Goal: Task Accomplishment & Management: Use online tool/utility

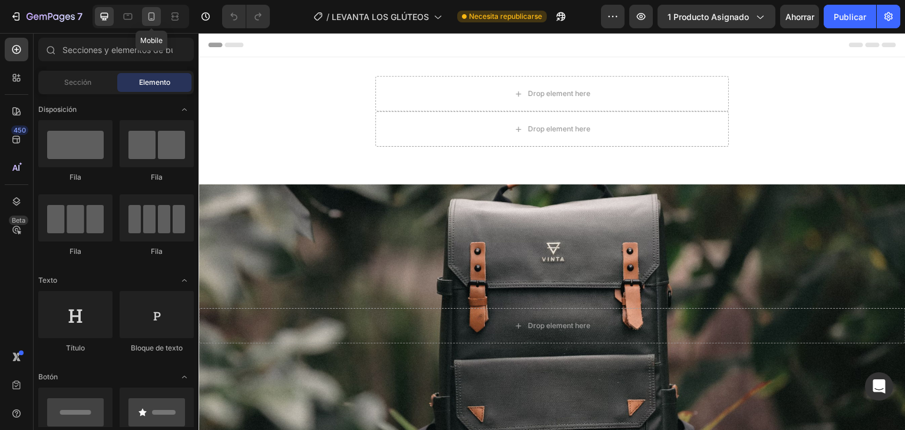
click at [151, 17] on icon at bounding box center [152, 17] width 12 height 12
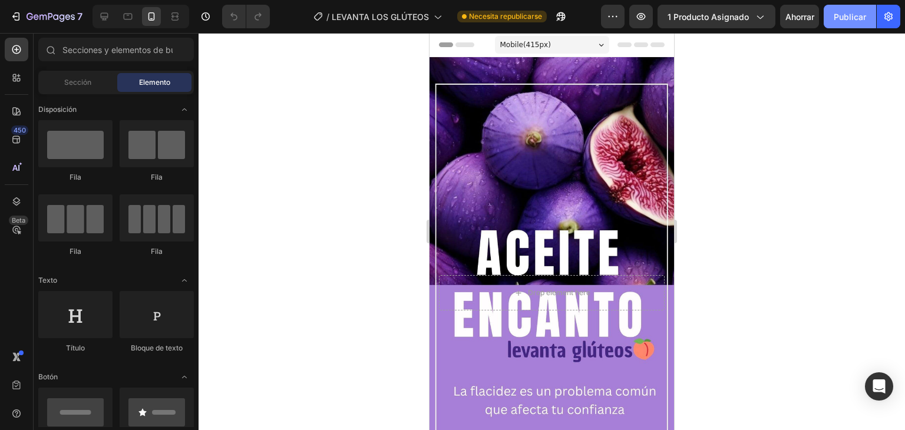
click at [846, 15] on font "Publicar" at bounding box center [850, 17] width 32 height 10
click at [455, 80] on div "Background Image" at bounding box center [552, 292] width 245 height 471
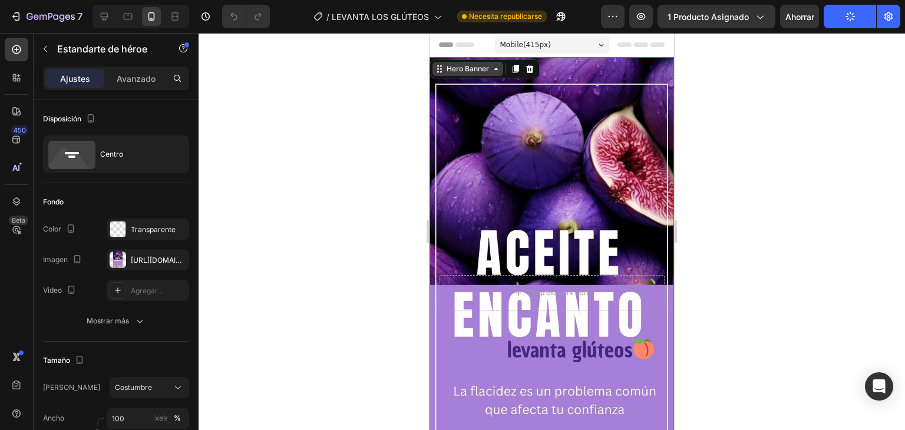
click at [453, 68] on div "Hero Banner" at bounding box center [467, 69] width 47 height 11
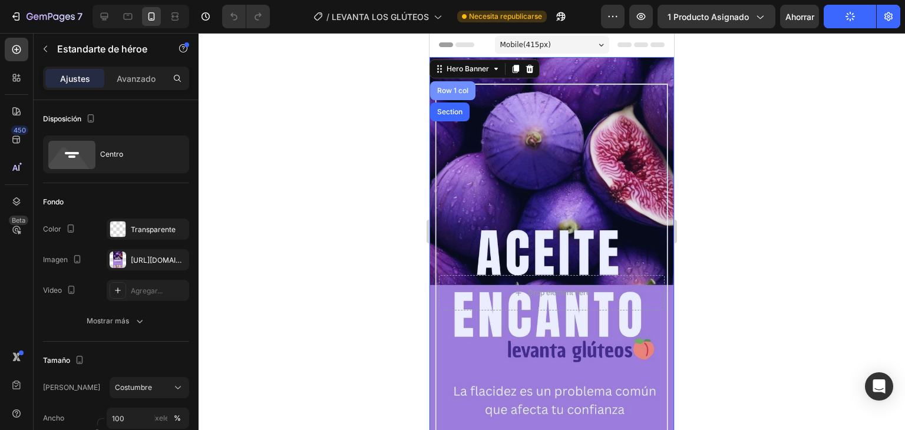
click at [455, 92] on div "Row 1 col" at bounding box center [453, 90] width 36 height 7
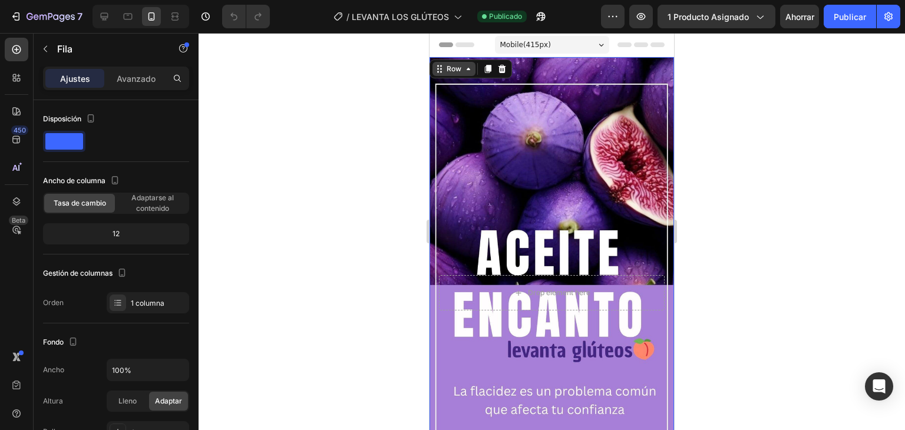
click at [467, 67] on icon at bounding box center [468, 68] width 9 height 9
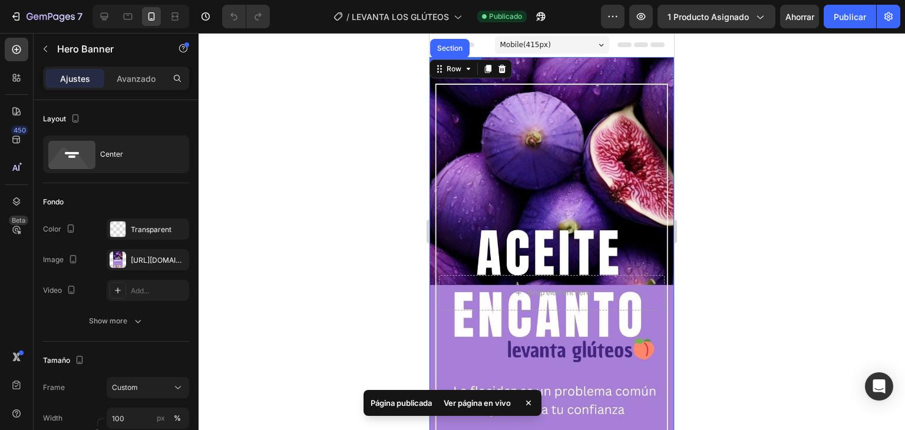
click at [464, 99] on div "Background Image" at bounding box center [552, 292] width 245 height 471
click at [461, 74] on div "Hero Banner" at bounding box center [467, 69] width 47 height 11
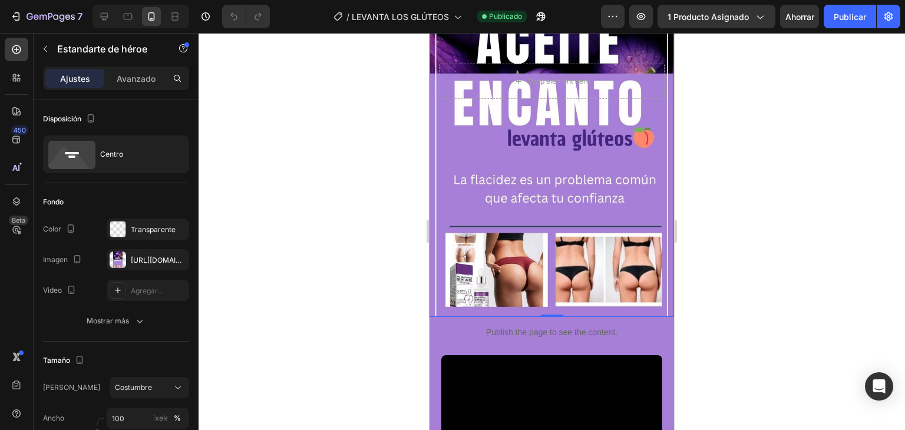
scroll to position [214, 0]
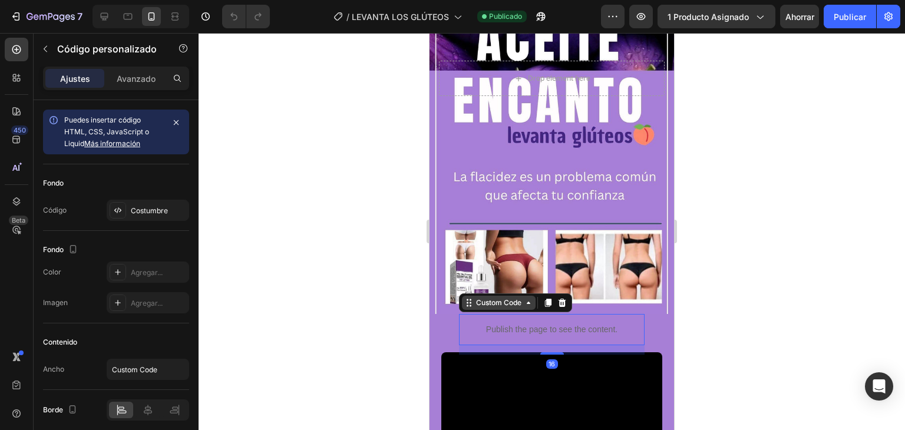
click at [474, 308] on div "Custom Code" at bounding box center [499, 303] width 74 height 14
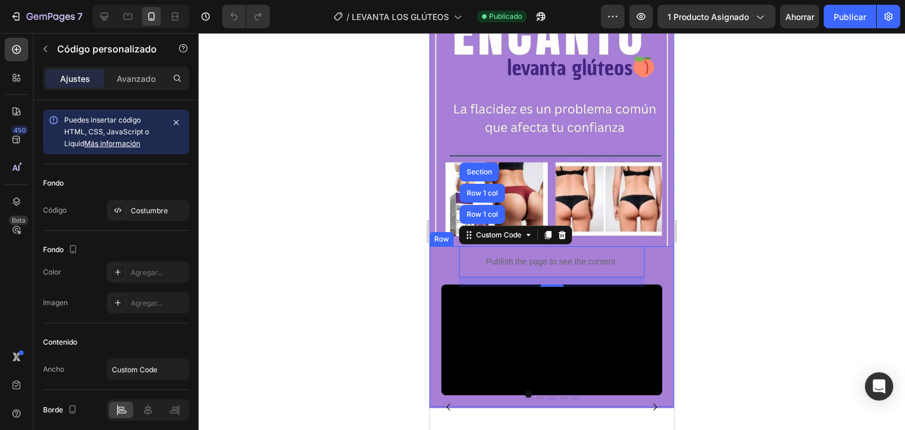
scroll to position [300, 0]
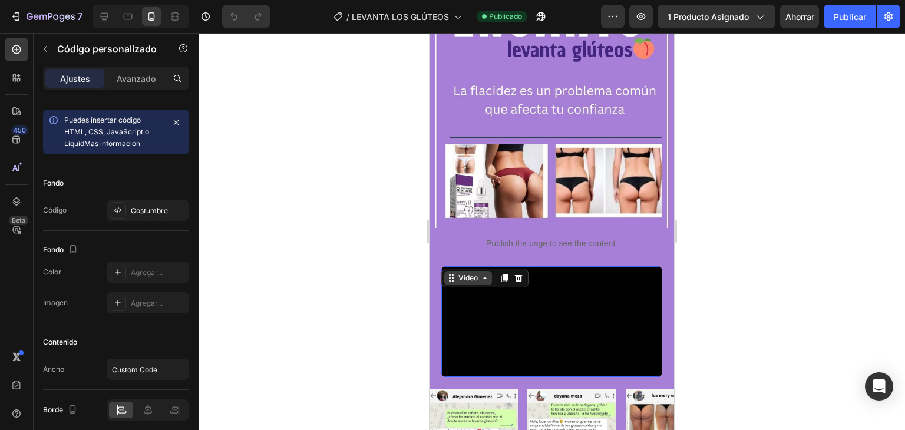
click at [451, 277] on div "Video" at bounding box center [468, 278] width 48 height 14
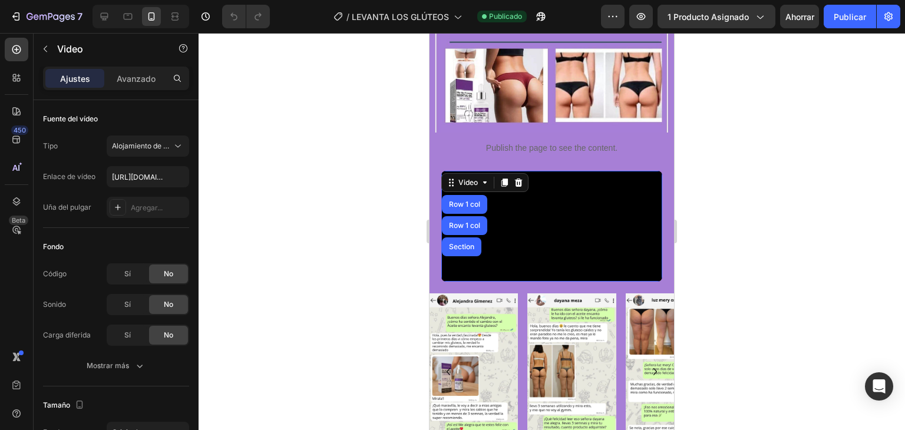
scroll to position [424, 0]
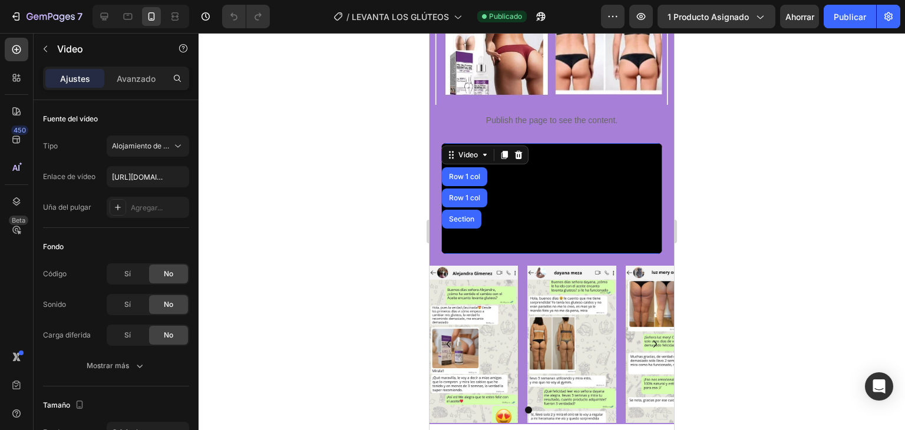
click at [567, 254] on video at bounding box center [551, 198] width 221 height 111
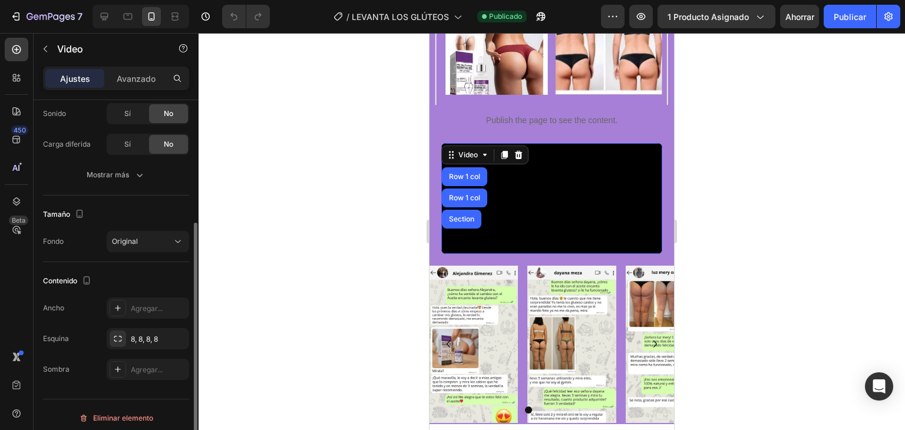
scroll to position [197, 0]
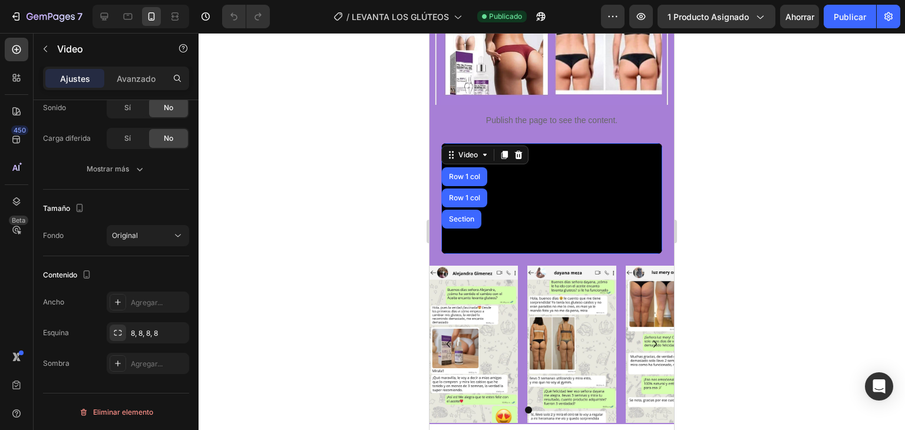
click at [465, 242] on video at bounding box center [551, 198] width 221 height 111
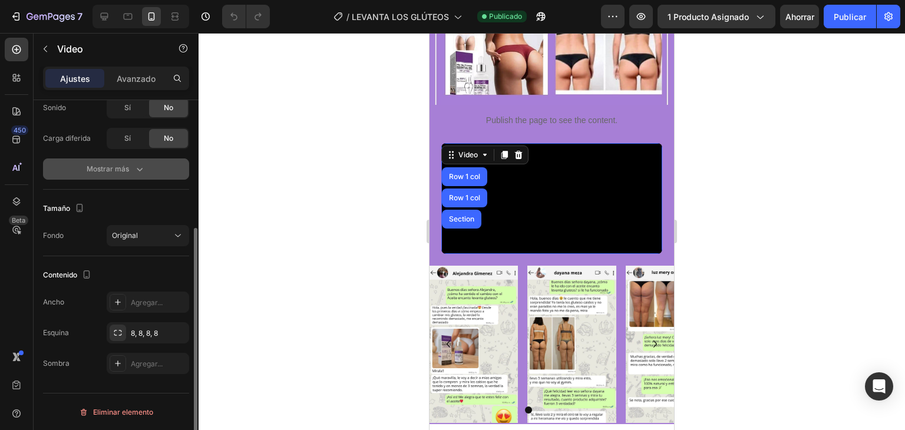
click at [134, 175] on button "Mostrar más" at bounding box center [116, 168] width 146 height 21
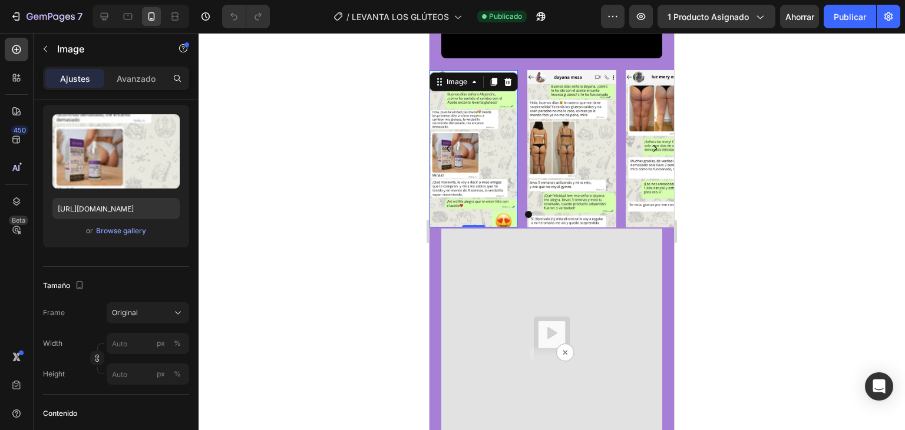
scroll to position [0, 0]
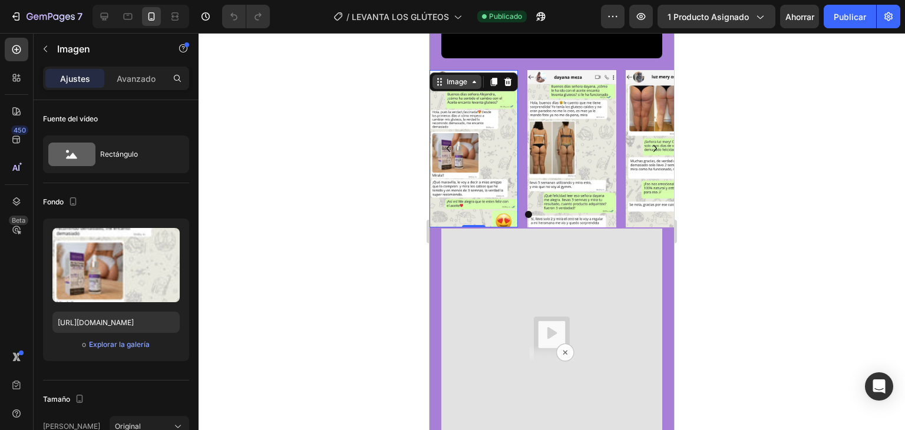
click at [451, 87] on div "Image" at bounding box center [456, 82] width 25 height 11
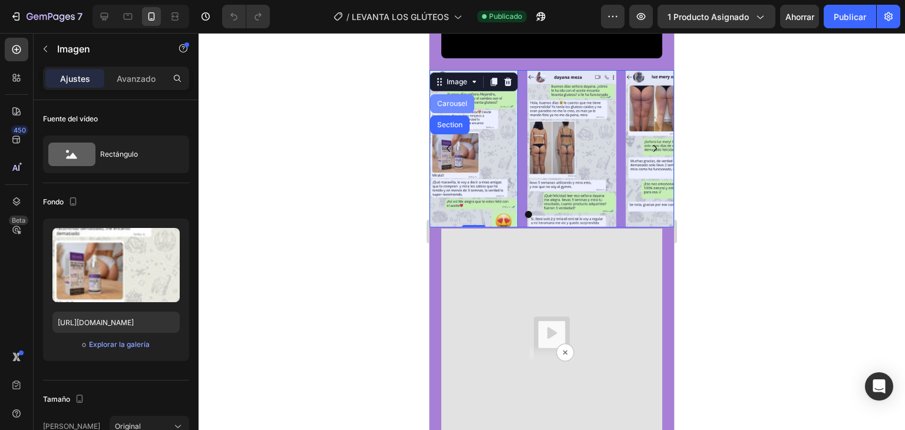
click at [454, 107] on div "Carousel" at bounding box center [452, 103] width 35 height 7
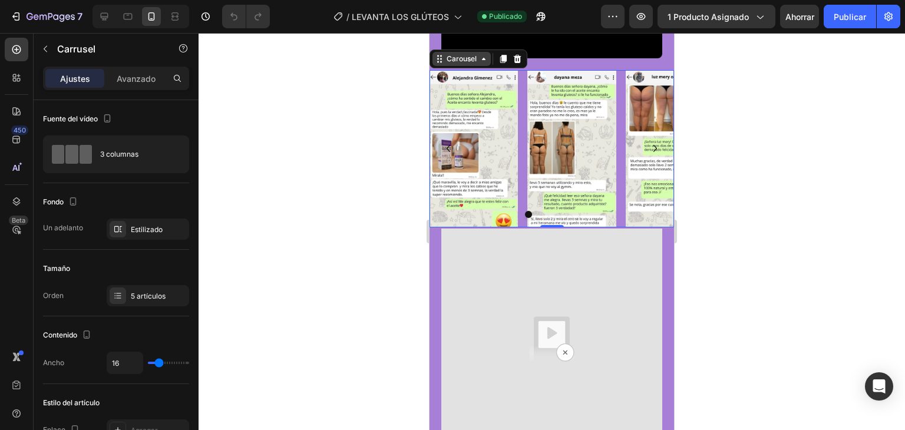
click at [464, 64] on div "Carousel" at bounding box center [461, 59] width 35 height 11
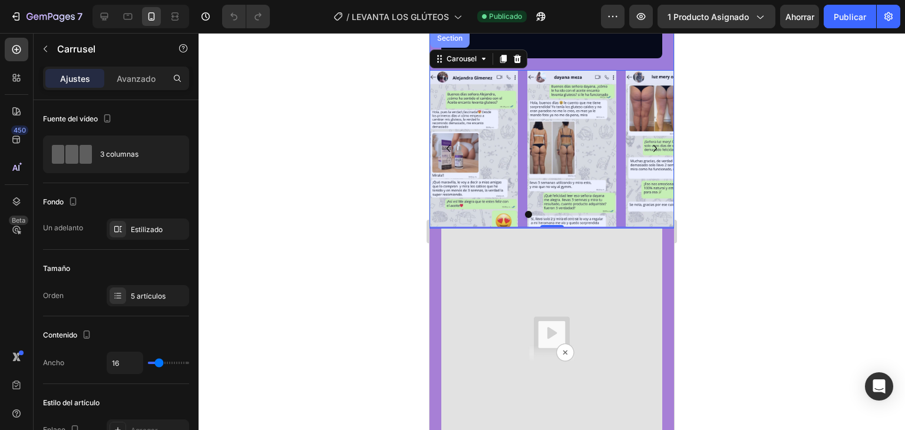
click at [451, 42] on div "Section" at bounding box center [450, 38] width 30 height 7
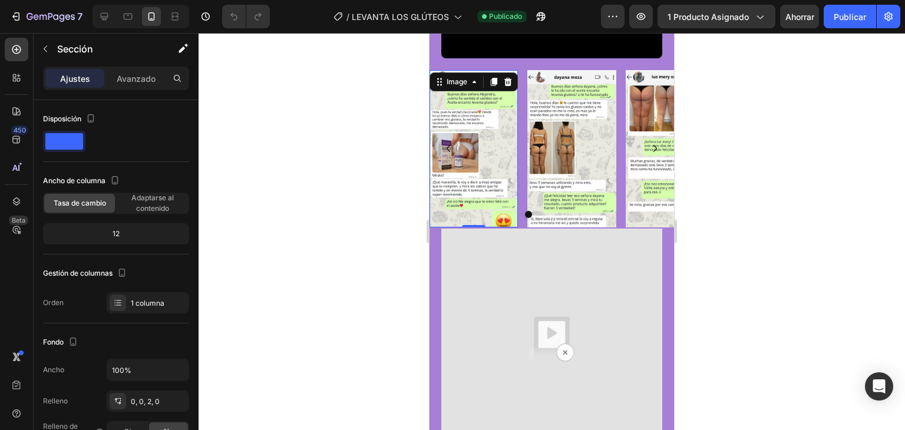
click at [471, 223] on img at bounding box center [474, 148] width 88 height 157
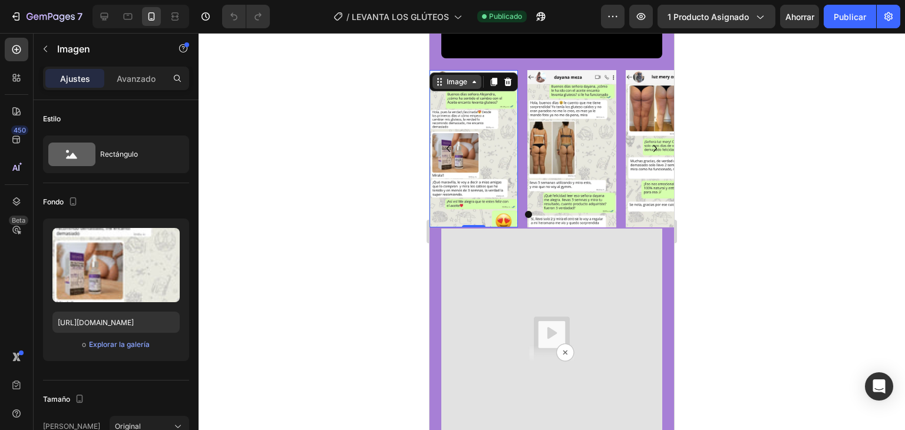
click at [468, 87] on div "Image" at bounding box center [456, 82] width 25 height 11
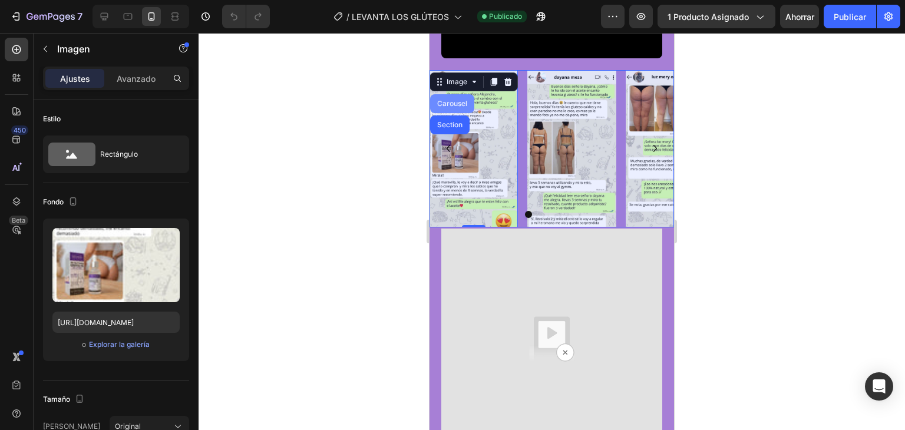
click at [460, 107] on div "Carousel" at bounding box center [452, 103] width 35 height 7
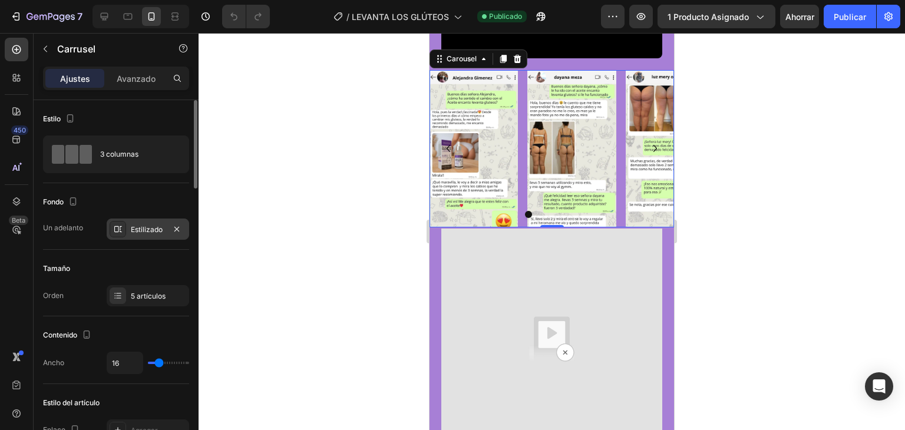
click at [148, 231] on font "Estilizado" at bounding box center [147, 229] width 32 height 9
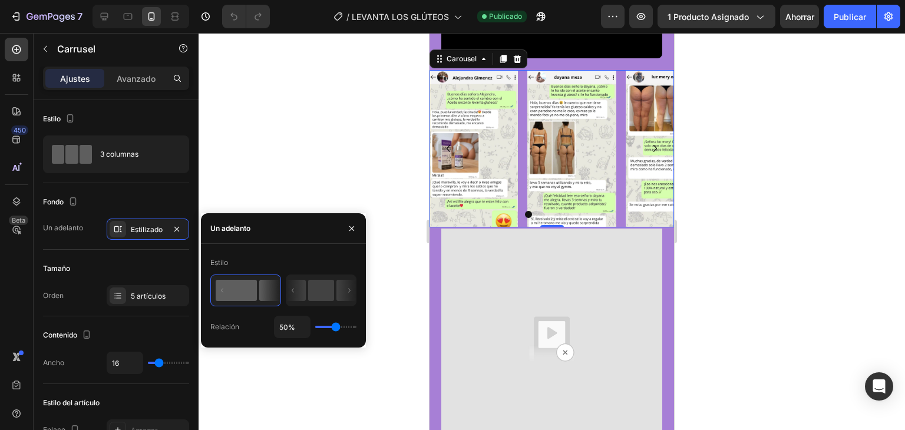
click at [298, 194] on div at bounding box center [552, 231] width 706 height 397
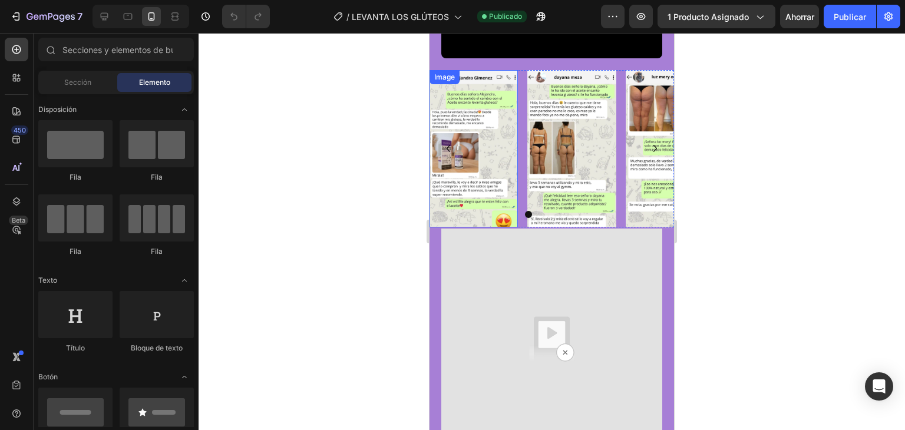
click at [495, 227] on img at bounding box center [474, 148] width 88 height 157
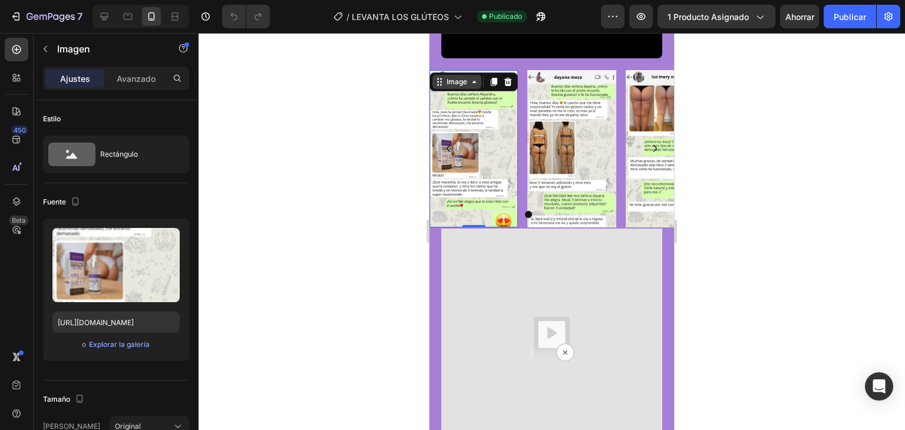
click at [455, 87] on div "Image" at bounding box center [456, 82] width 25 height 11
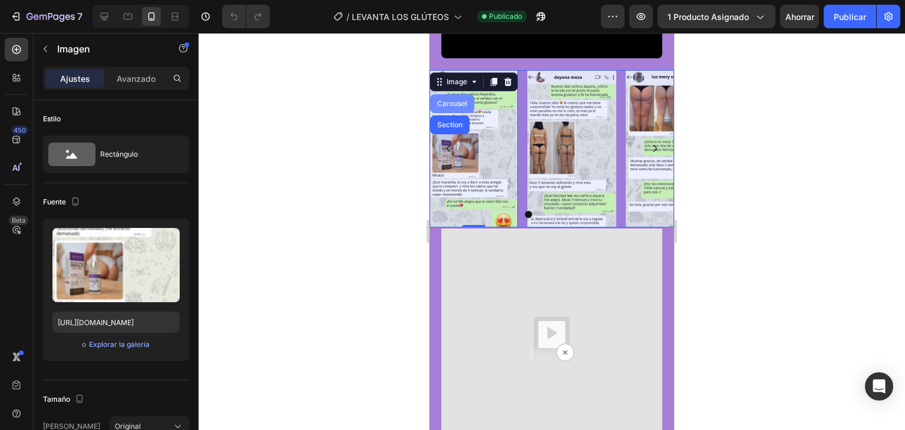
click at [461, 107] on div "Carousel" at bounding box center [452, 103] width 35 height 7
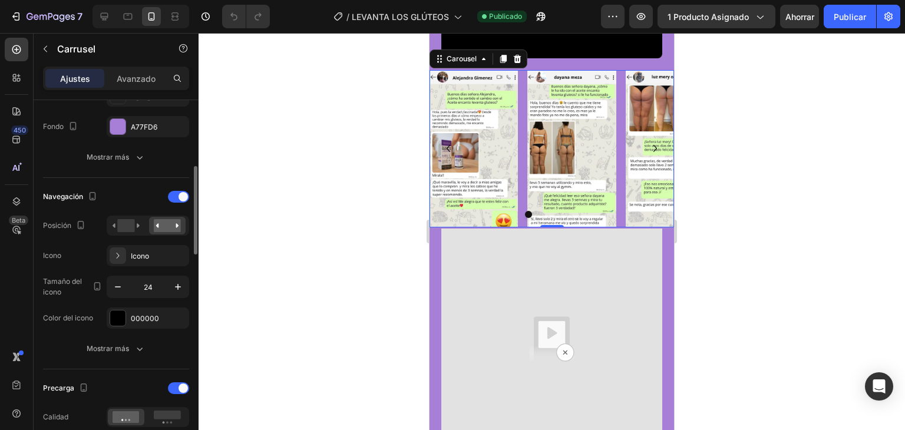
scroll to position [335, 0]
click at [143, 351] on icon "button" at bounding box center [140, 348] width 12 height 12
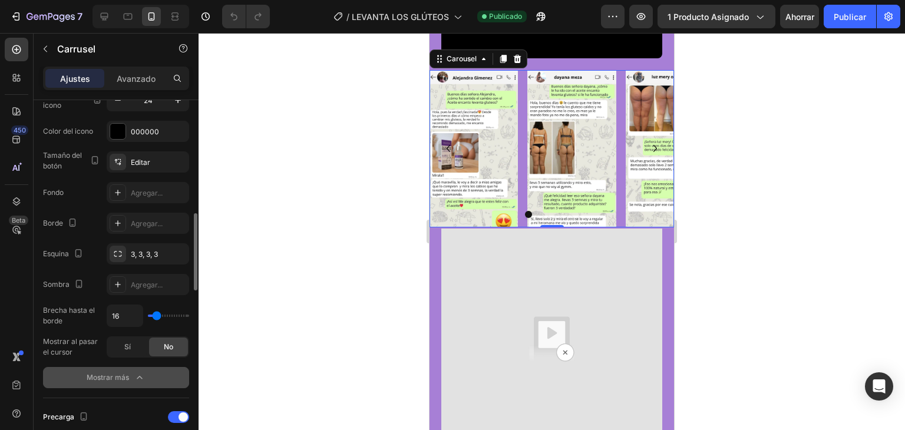
scroll to position [523, 0]
click at [146, 257] on div "3, 3, 3, 3" at bounding box center [148, 252] width 82 height 21
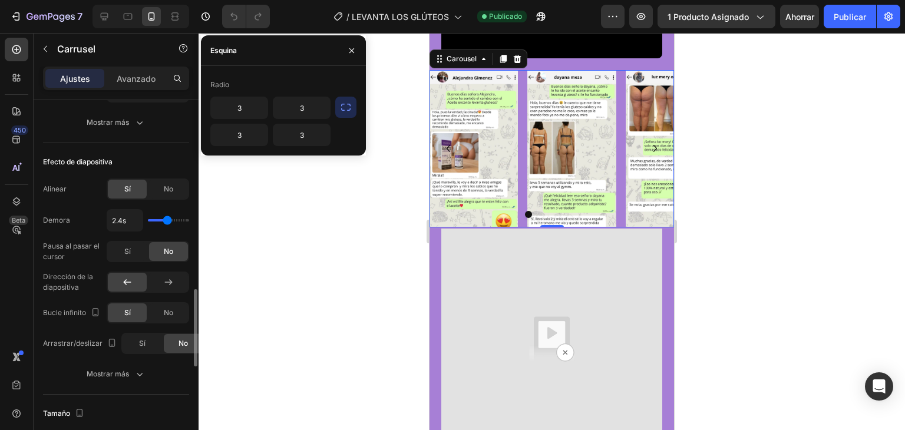
scroll to position [936, 0]
click at [146, 376] on button "Mostrar más" at bounding box center [116, 374] width 146 height 21
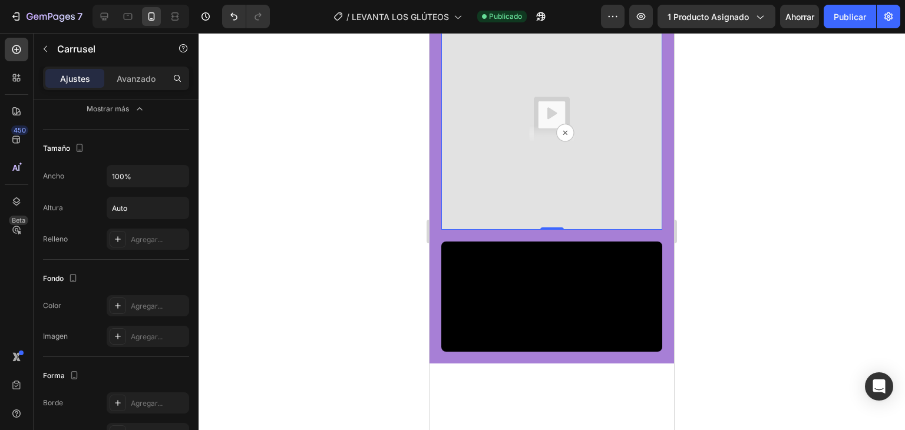
scroll to position [0, 0]
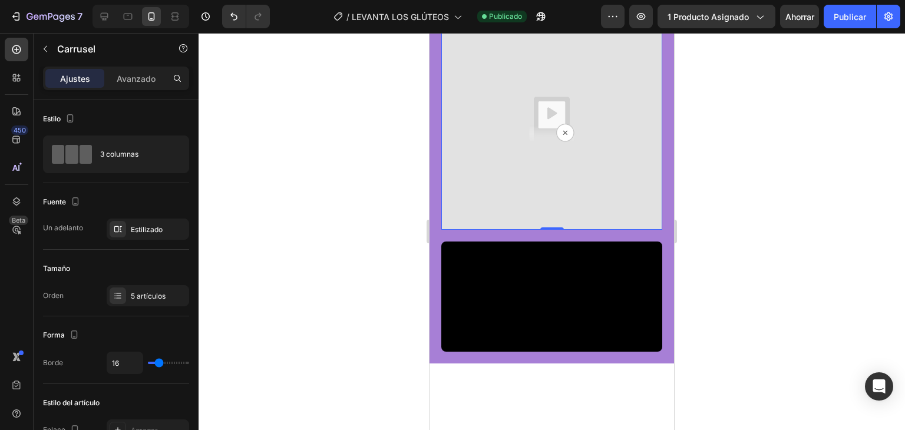
click at [491, 230] on img at bounding box center [551, 119] width 221 height 221
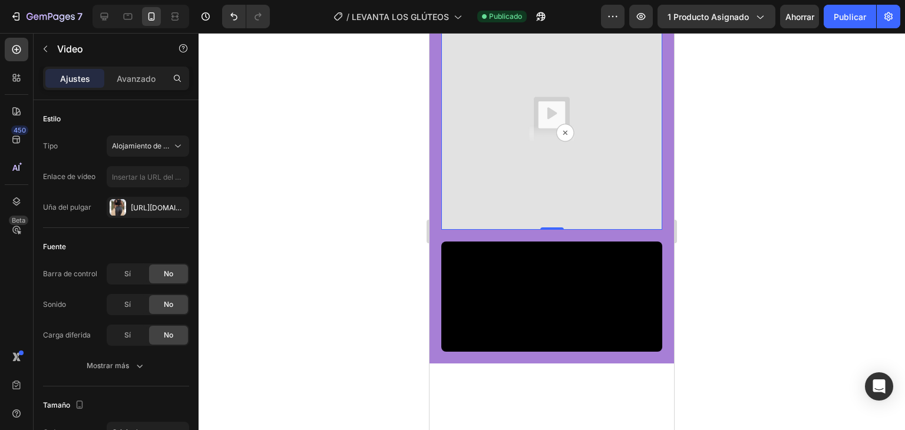
click at [478, 26] on div "Video" at bounding box center [468, 20] width 24 height 11
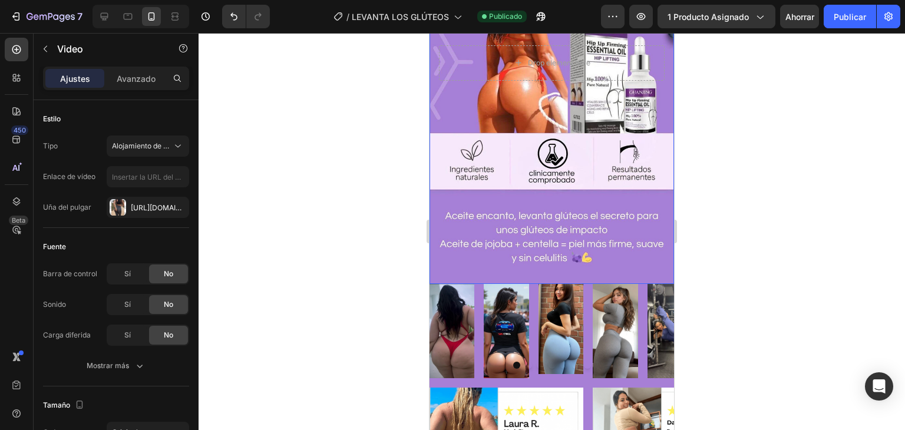
scroll to position [1740, 0]
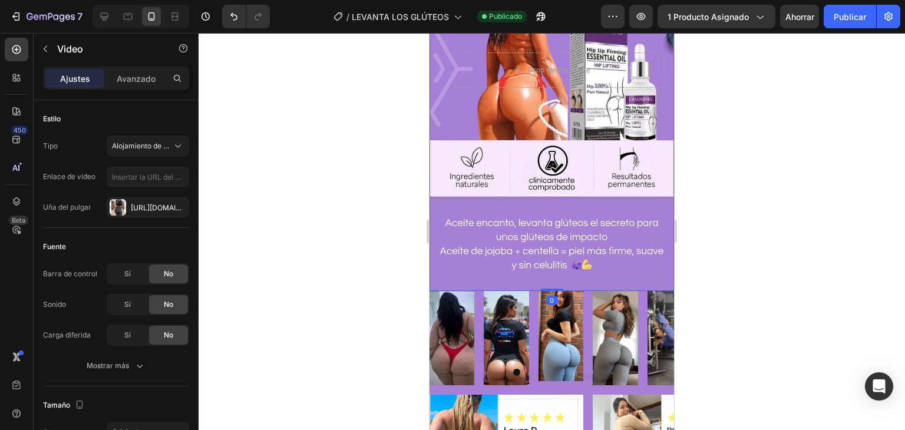
click at [516, 205] on div "Background Image" at bounding box center [552, 70] width 245 height 442
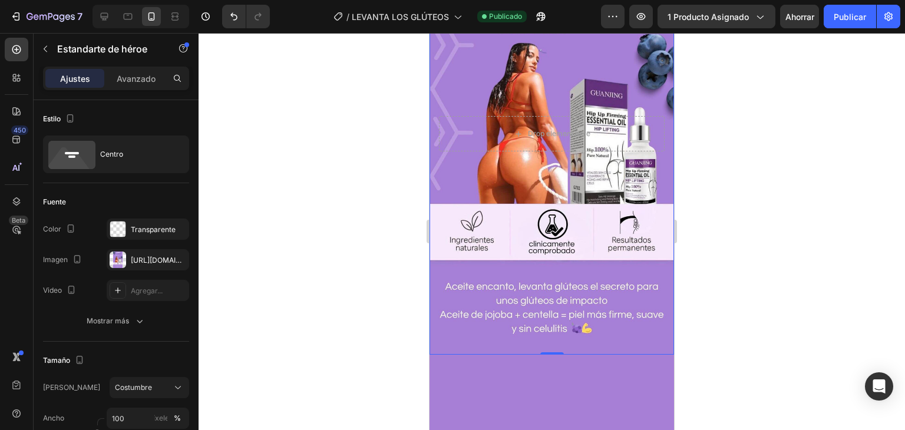
scroll to position [1412, 0]
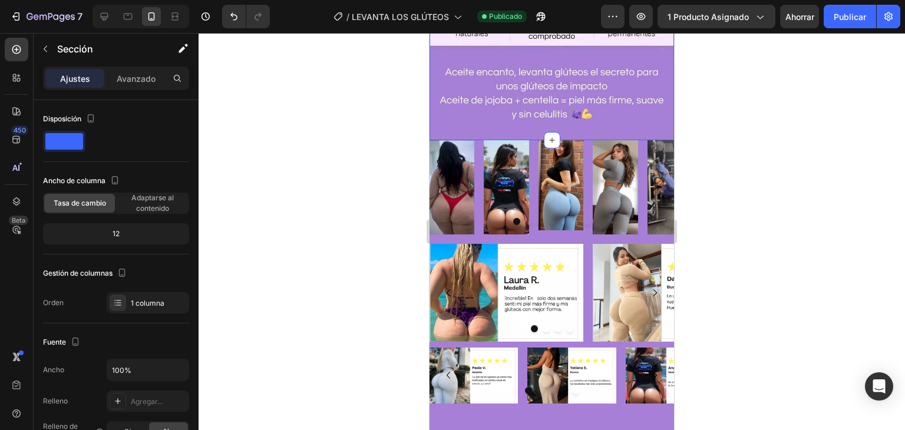
scroll to position [1893, 0]
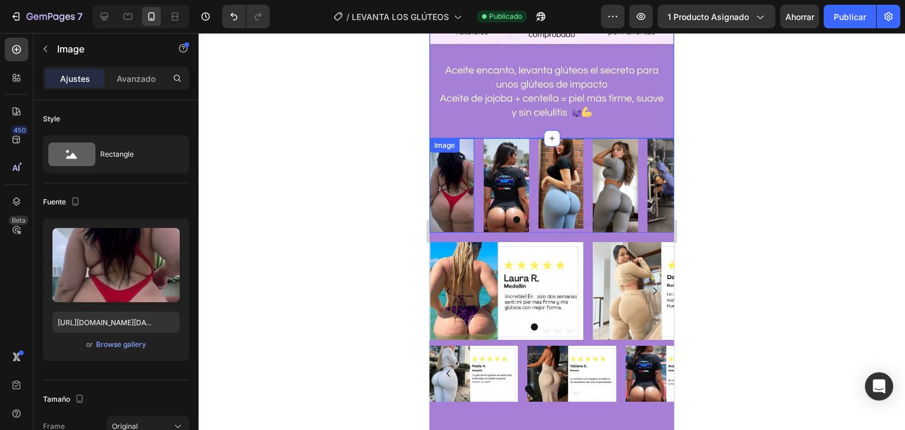
click at [437, 177] on img at bounding box center [452, 185] width 45 height 94
click at [457, 150] on div "Image" at bounding box center [456, 150] width 25 height 11
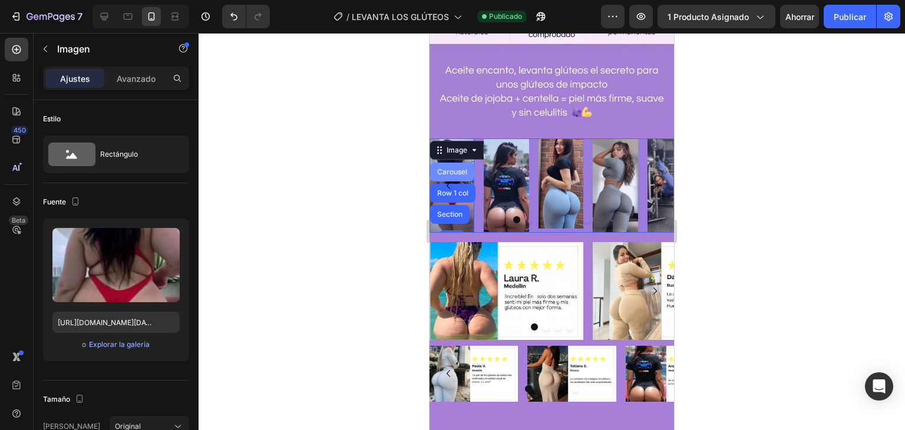
click at [463, 173] on div "Carousel" at bounding box center [452, 172] width 35 height 7
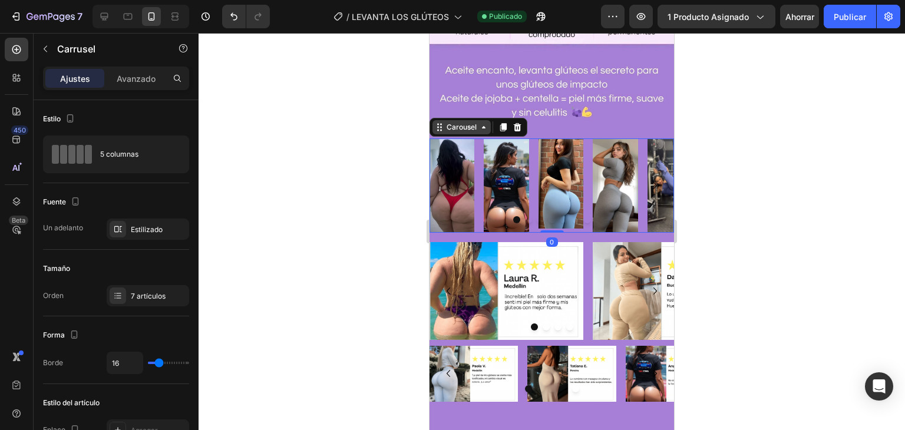
click at [464, 130] on div "Carousel" at bounding box center [461, 127] width 35 height 11
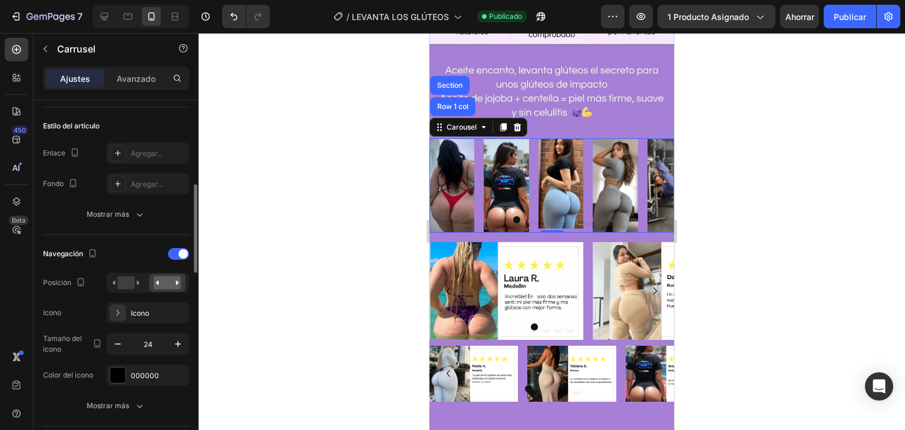
scroll to position [292, 0]
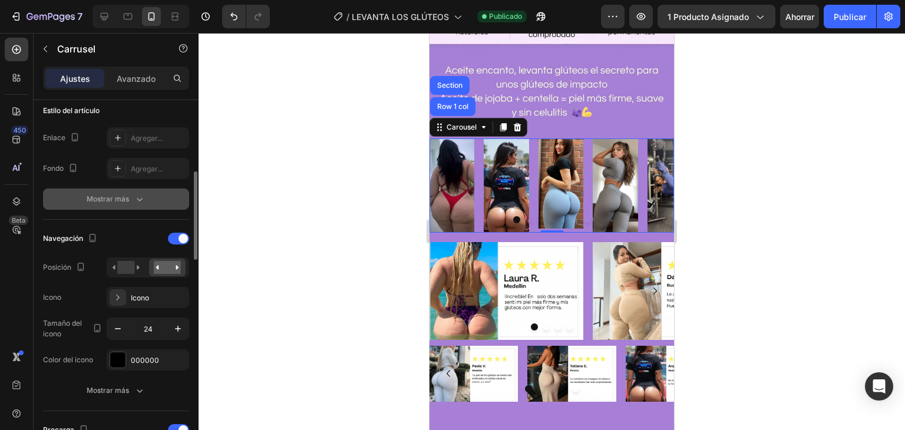
click at [125, 200] on font "Mostrar más" at bounding box center [108, 198] width 42 height 9
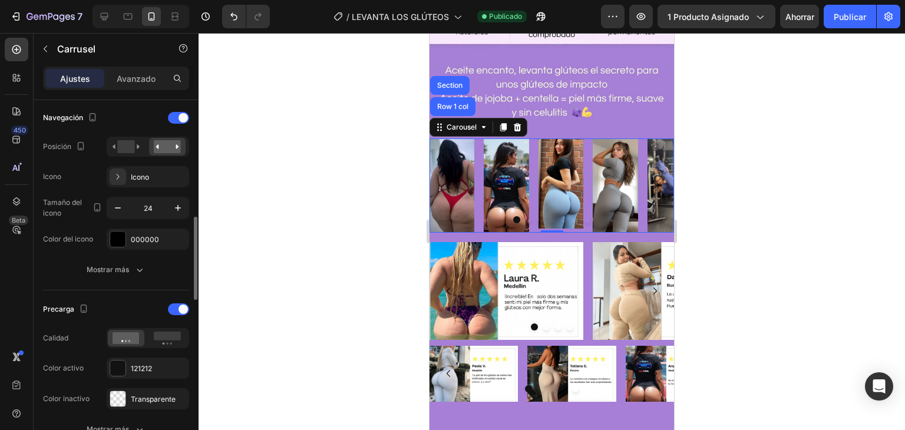
scroll to position [506, 0]
click at [133, 266] on div "Mostrar más" at bounding box center [116, 269] width 59 height 12
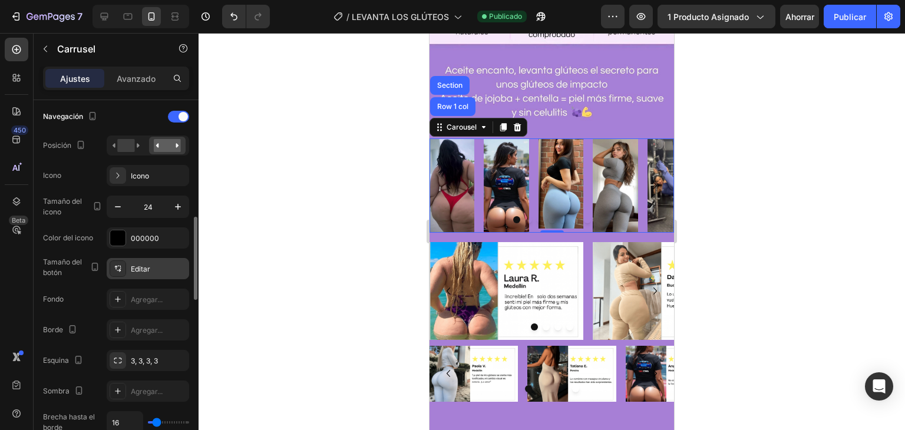
click at [166, 268] on div "Editar" at bounding box center [158, 269] width 55 height 11
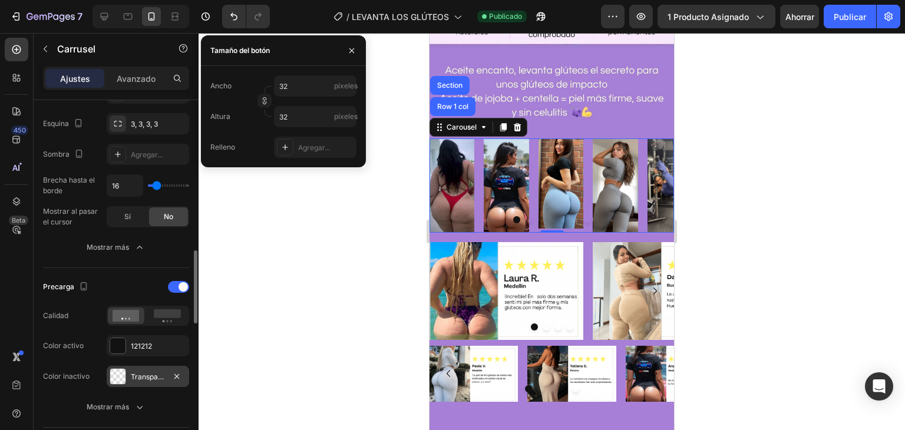
scroll to position [872, 0]
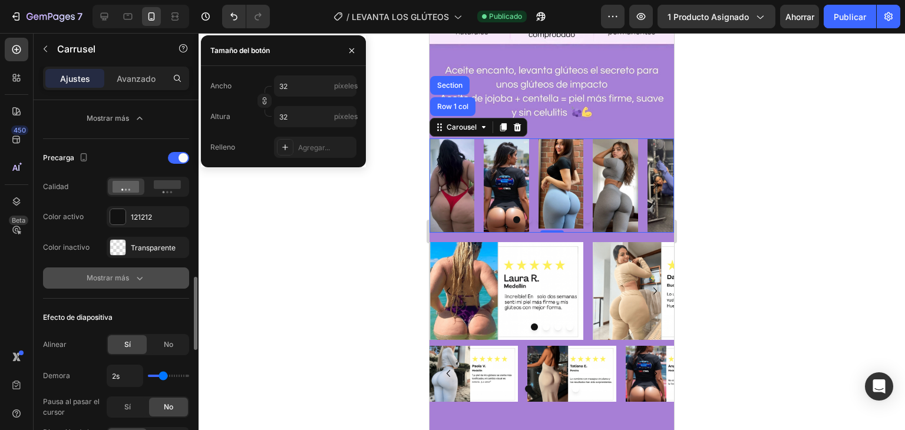
click at [135, 282] on button "Mostrar más" at bounding box center [116, 277] width 146 height 21
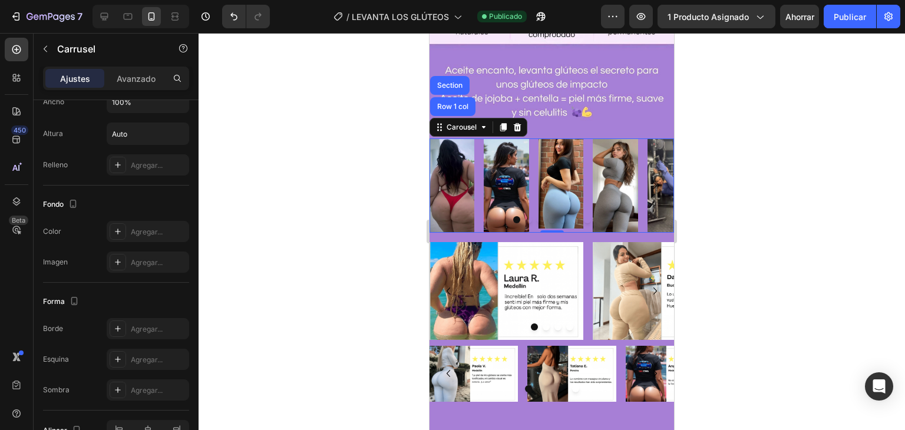
scroll to position [1495, 0]
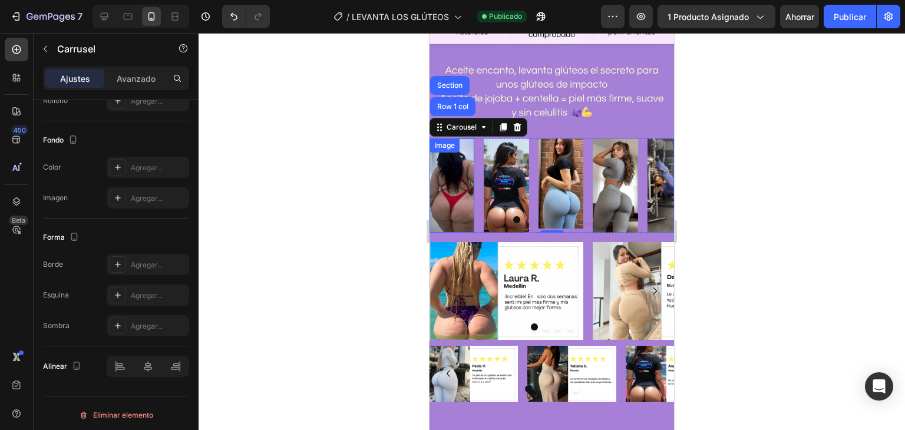
click at [458, 170] on img at bounding box center [452, 185] width 45 height 94
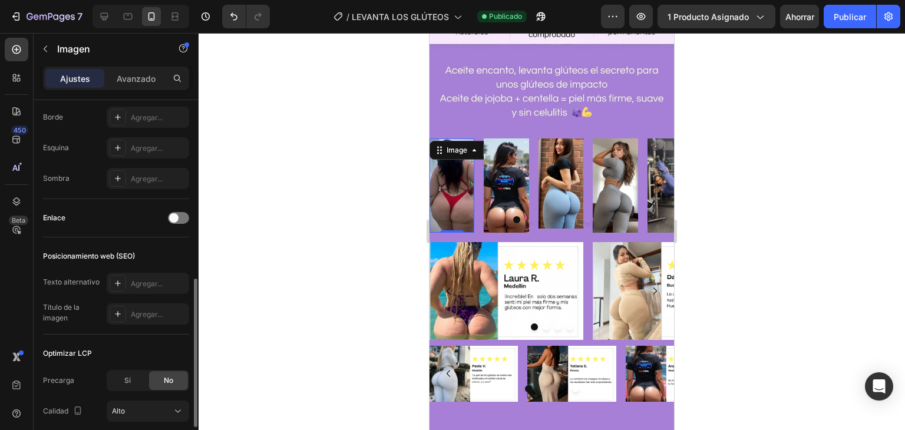
scroll to position [526, 0]
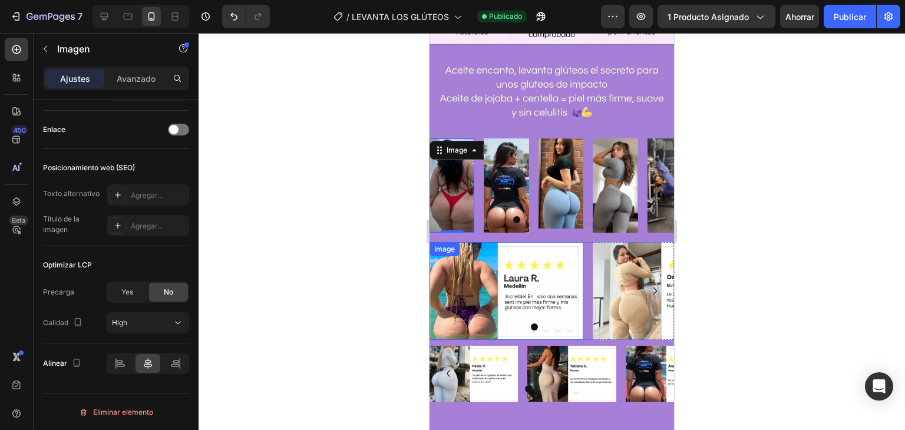
click at [446, 253] on div "Image" at bounding box center [444, 249] width 25 height 11
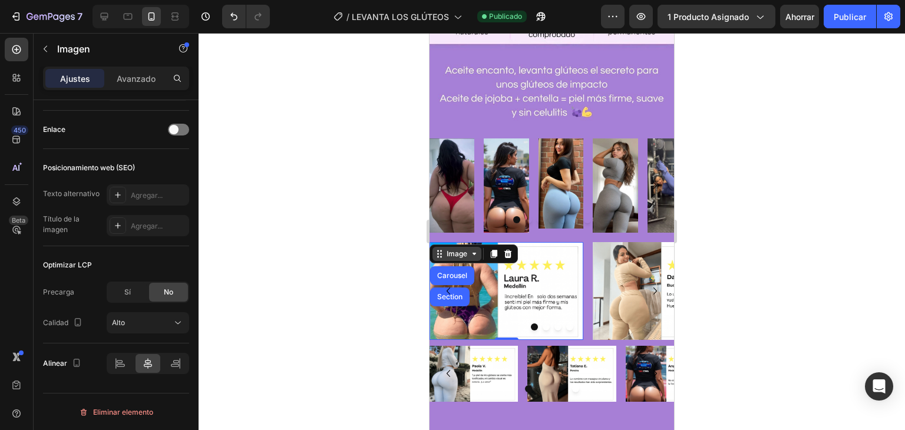
click at [446, 253] on div "Image" at bounding box center [456, 254] width 25 height 11
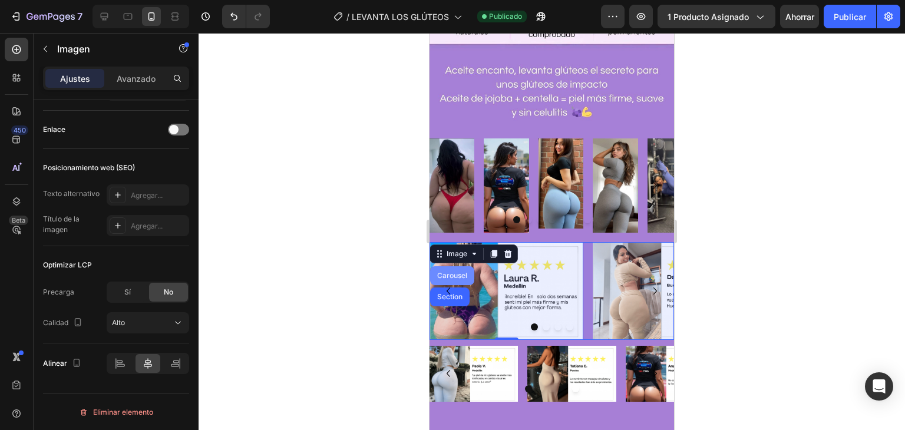
click at [455, 278] on div "Carousel" at bounding box center [452, 275] width 35 height 7
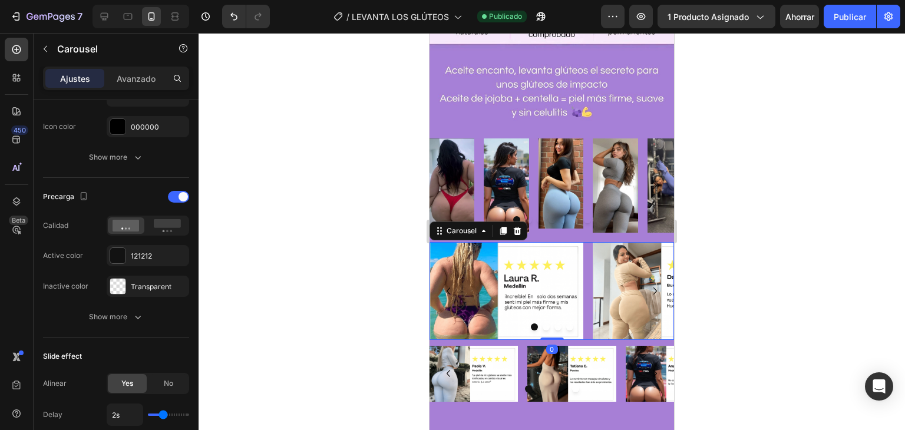
scroll to position [0, 0]
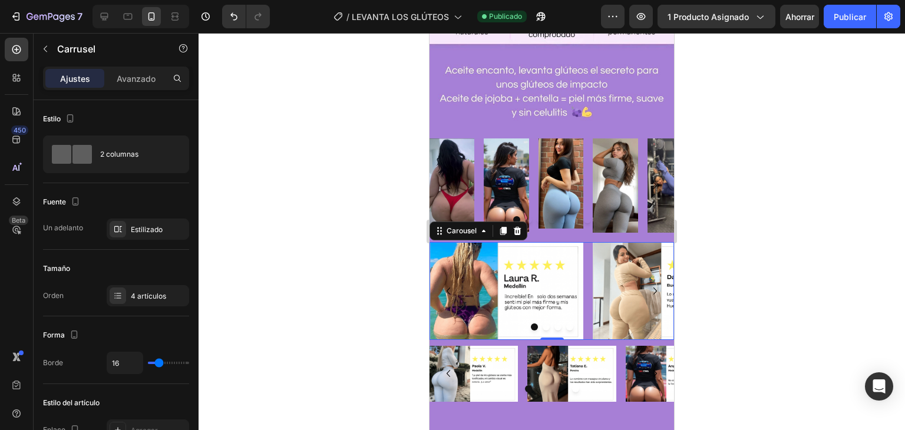
click at [471, 238] on div "Carousel" at bounding box center [479, 231] width 98 height 19
click at [471, 236] on div "Carousel" at bounding box center [461, 231] width 58 height 14
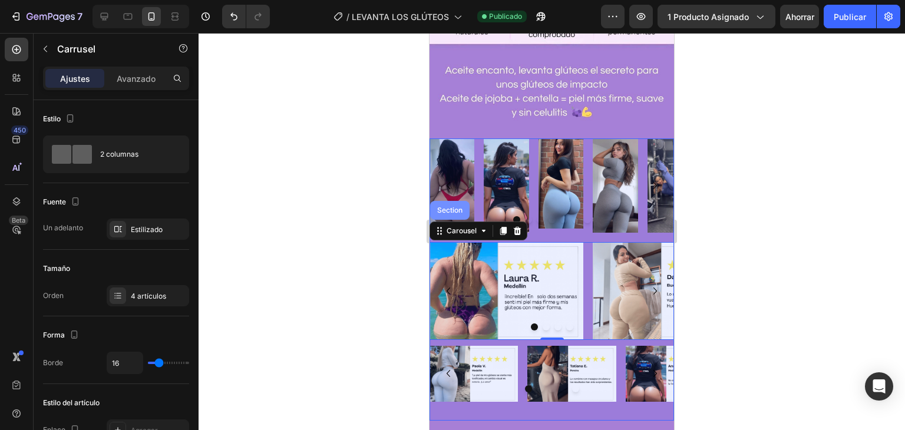
click at [454, 215] on div "Section" at bounding box center [449, 210] width 39 height 19
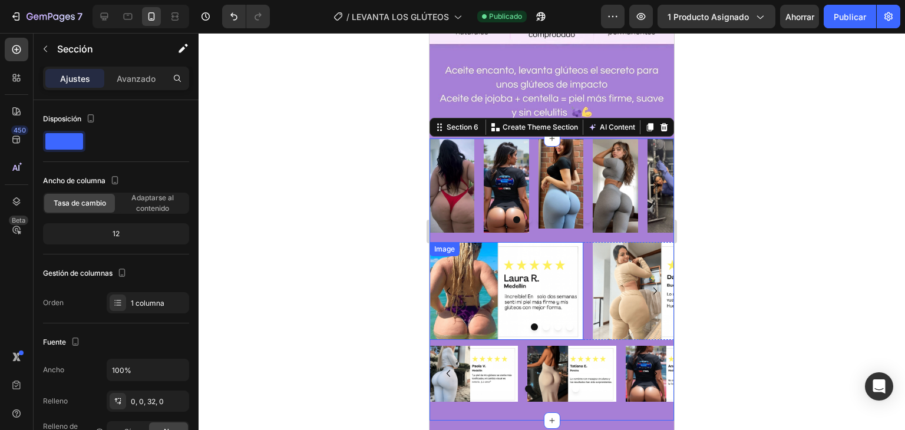
click at [496, 257] on div "Image" at bounding box center [507, 291] width 154 height 98
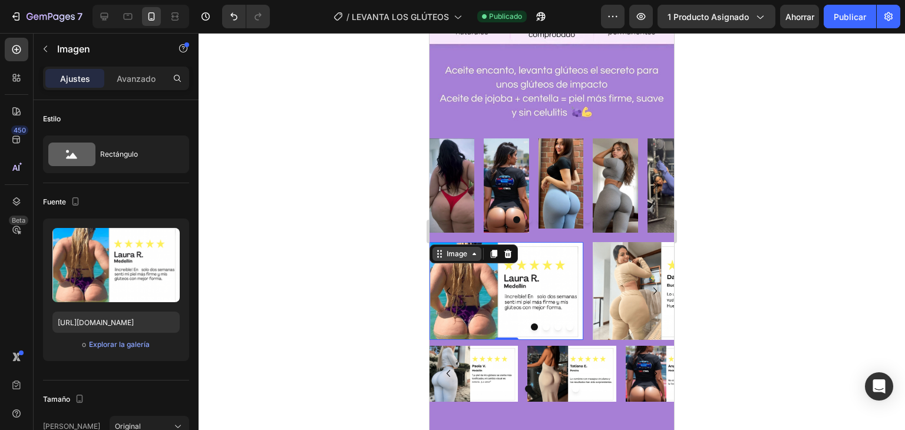
click at [469, 255] on div "Image" at bounding box center [456, 254] width 25 height 11
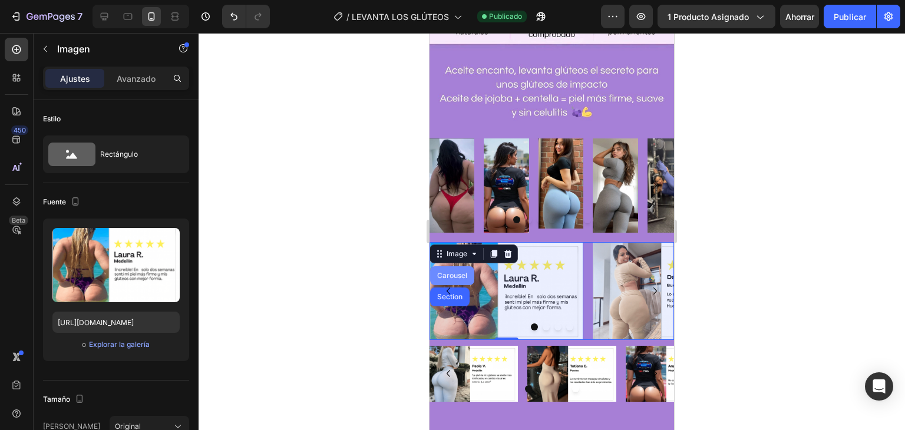
click at [462, 273] on div "Carousel" at bounding box center [452, 275] width 35 height 7
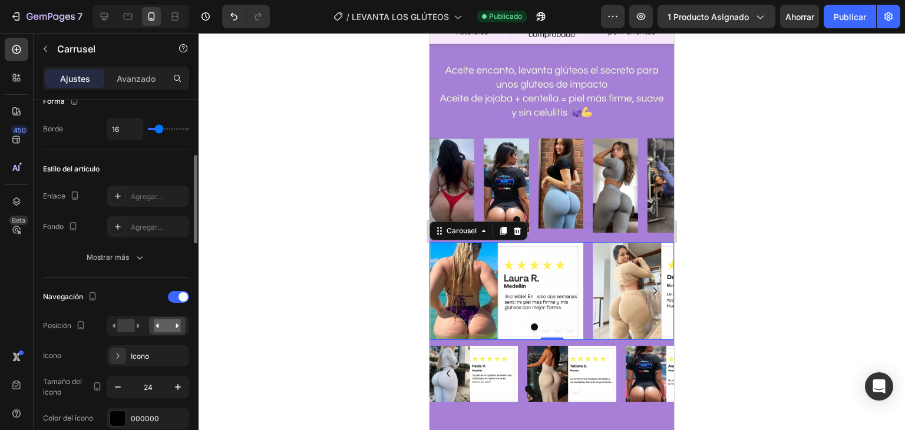
scroll to position [249, 0]
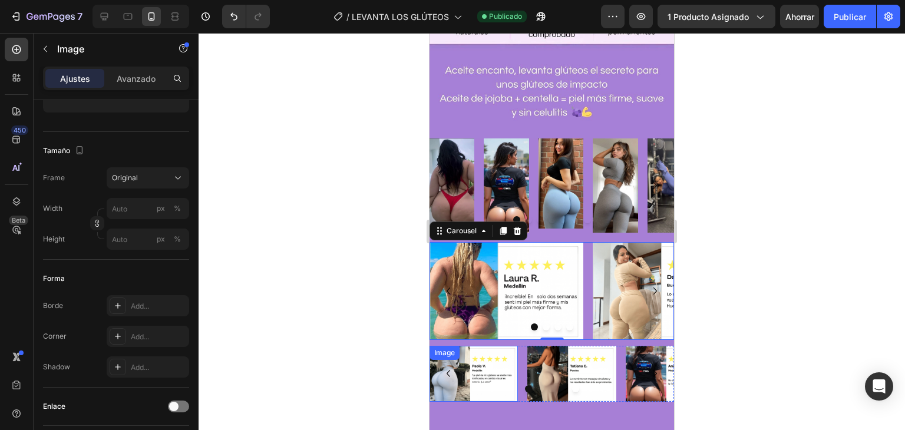
click at [493, 371] on img at bounding box center [474, 374] width 88 height 56
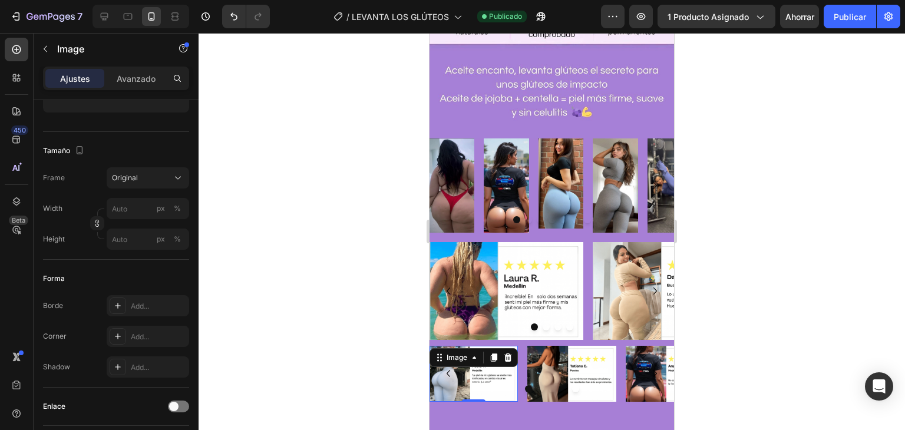
scroll to position [0, 0]
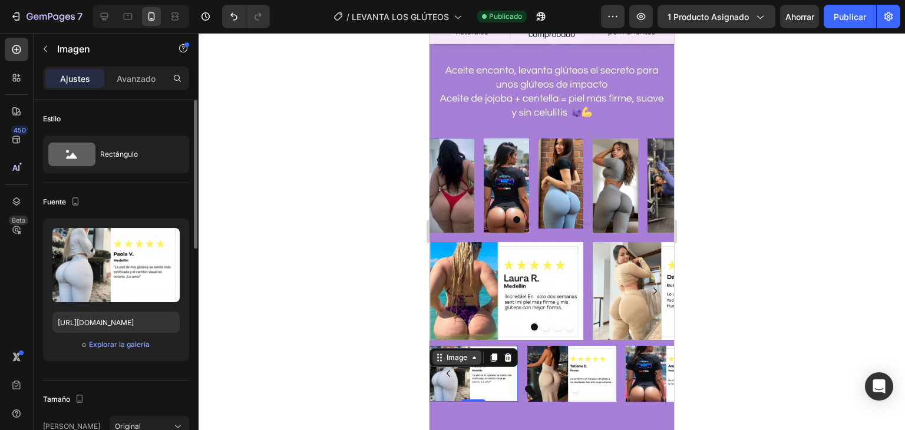
click at [467, 360] on div "Image" at bounding box center [456, 357] width 25 height 11
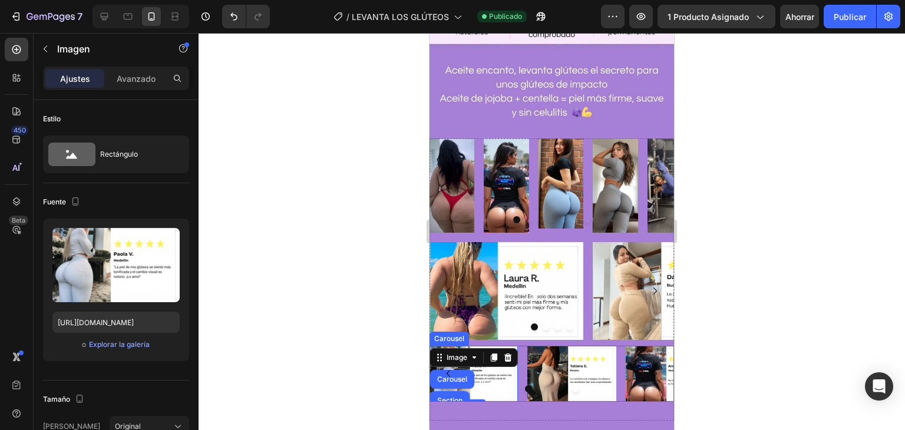
click at [446, 375] on icon "Carousel Back Arrow" at bounding box center [448, 373] width 14 height 14
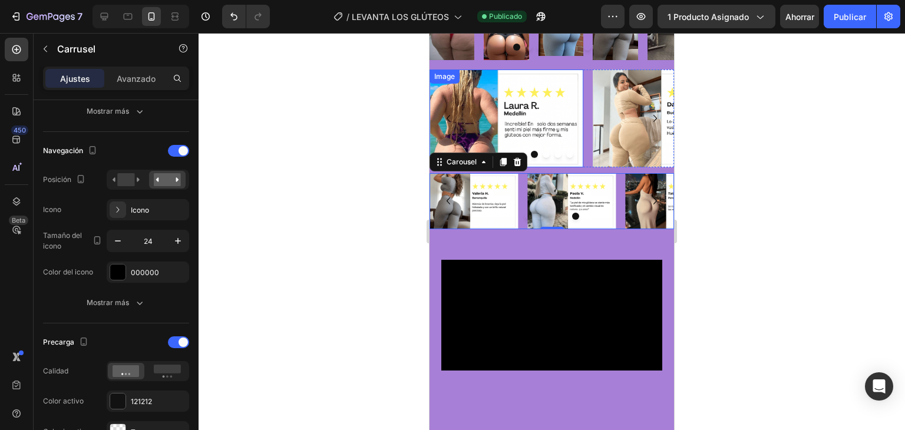
scroll to position [2086, 0]
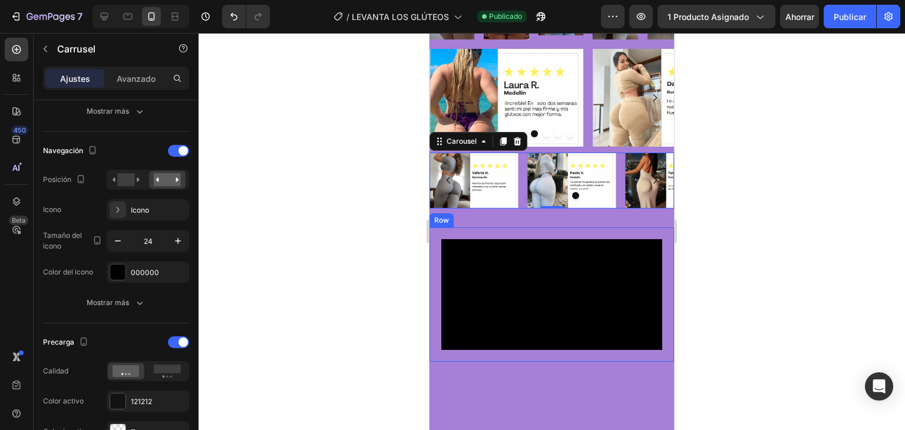
click at [520, 229] on div "Video Row" at bounding box center [552, 294] width 245 height 134
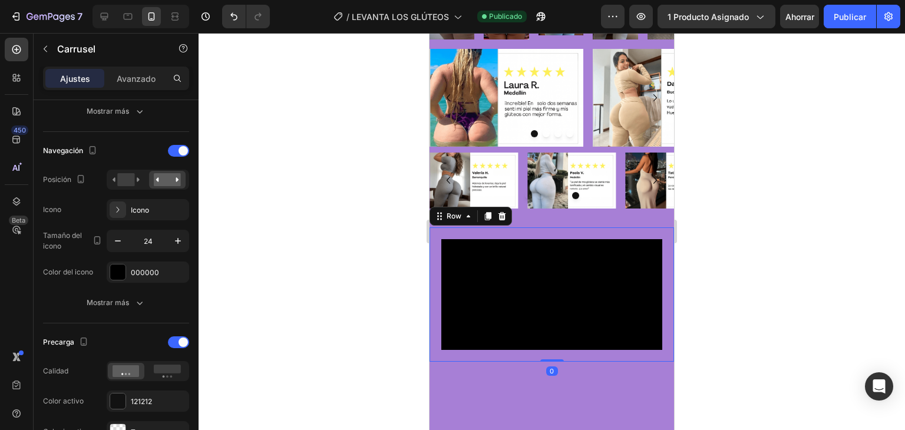
scroll to position [0, 0]
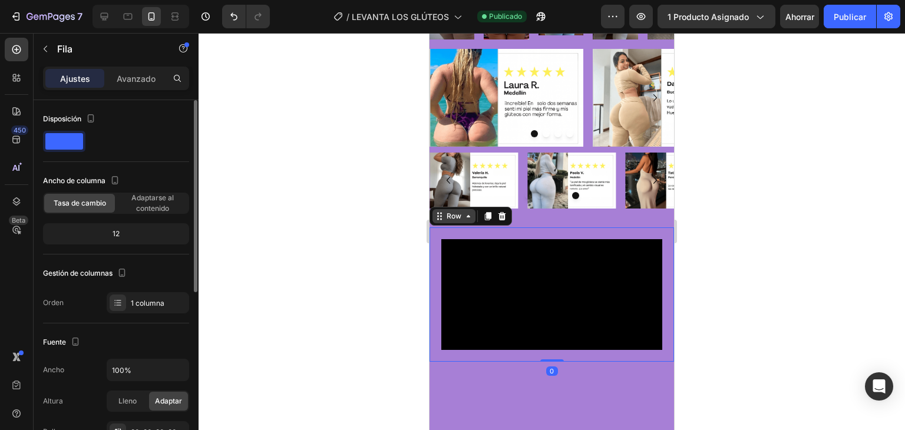
click at [464, 220] on icon at bounding box center [468, 216] width 9 height 9
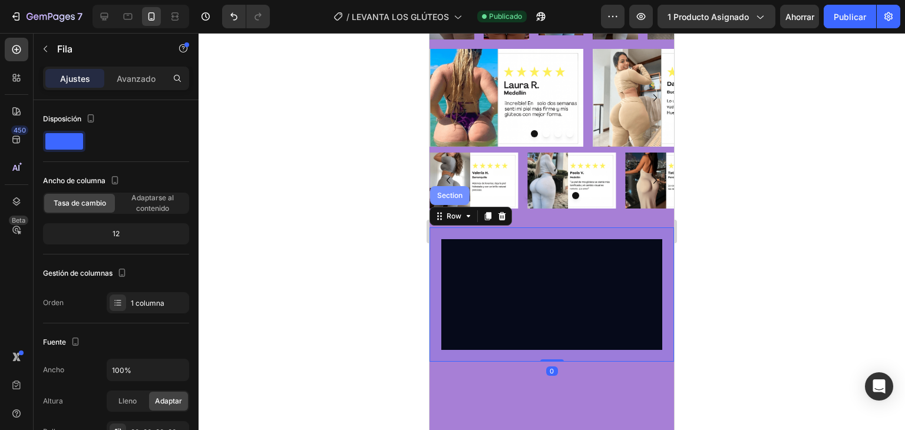
click at [457, 202] on div "Section" at bounding box center [449, 195] width 39 height 19
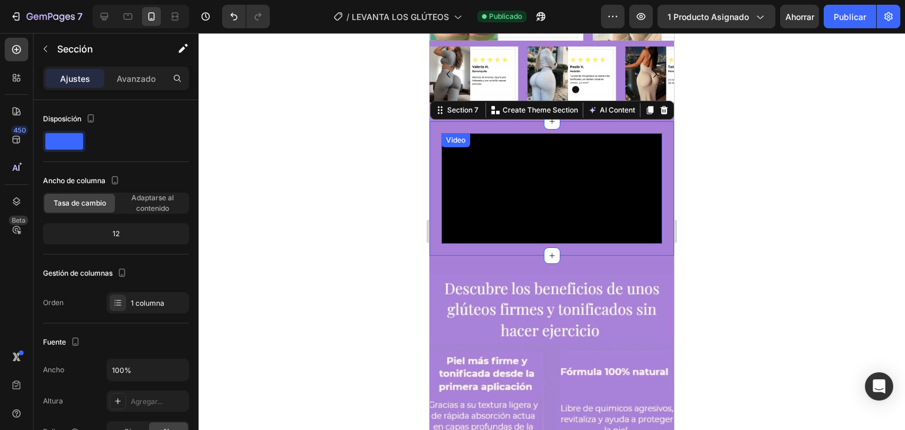
scroll to position [2209, 0]
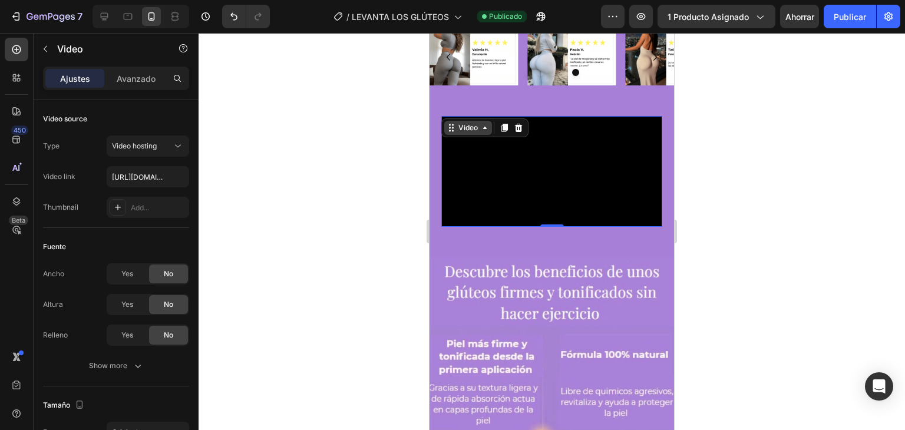
click at [452, 121] on div "Video" at bounding box center [468, 128] width 48 height 14
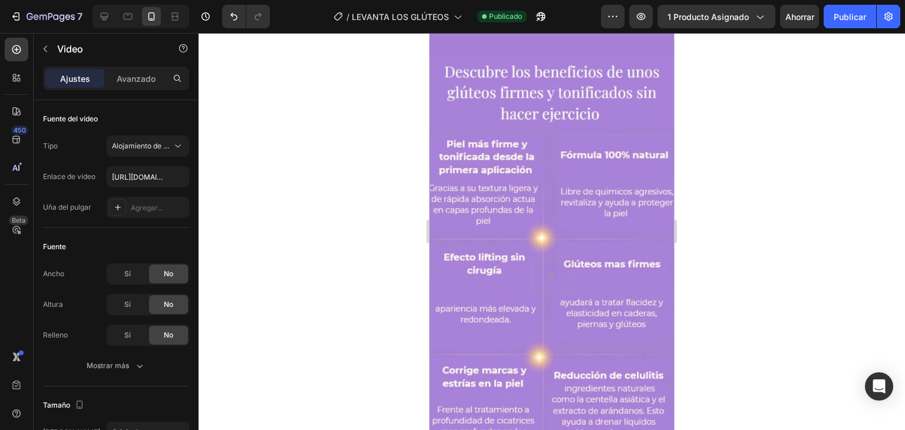
scroll to position [2409, 0]
click at [580, 232] on div "Background Image" at bounding box center [552, 274] width 245 height 435
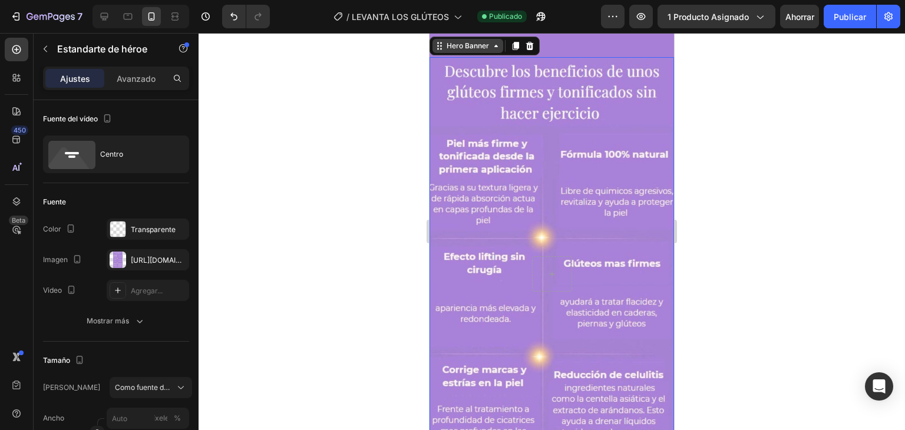
click at [459, 51] on div "Hero Banner" at bounding box center [467, 46] width 47 height 11
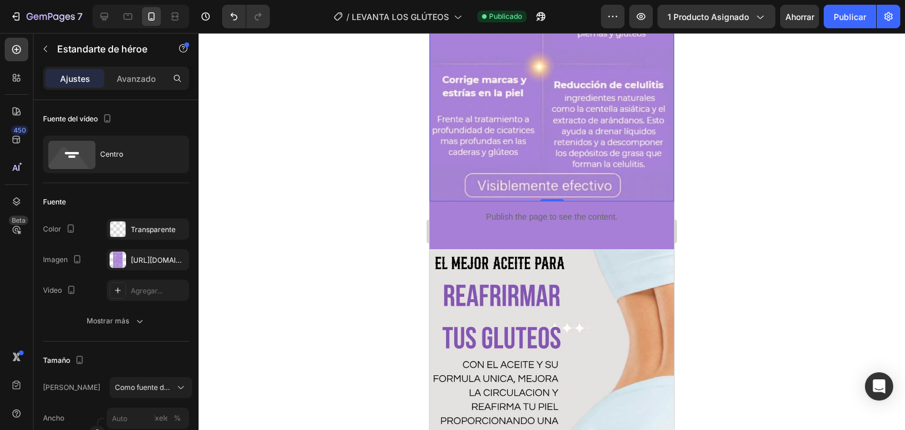
scroll to position [2831, 0]
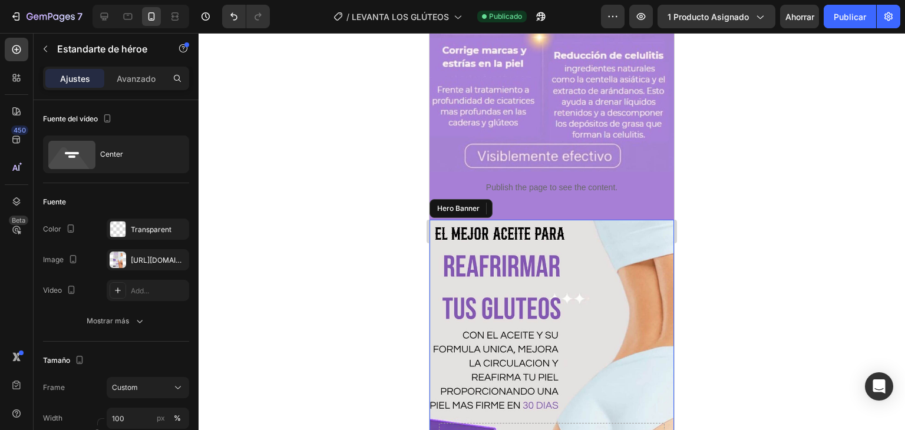
click at [486, 203] on div "Hero Banner" at bounding box center [467, 208] width 47 height 11
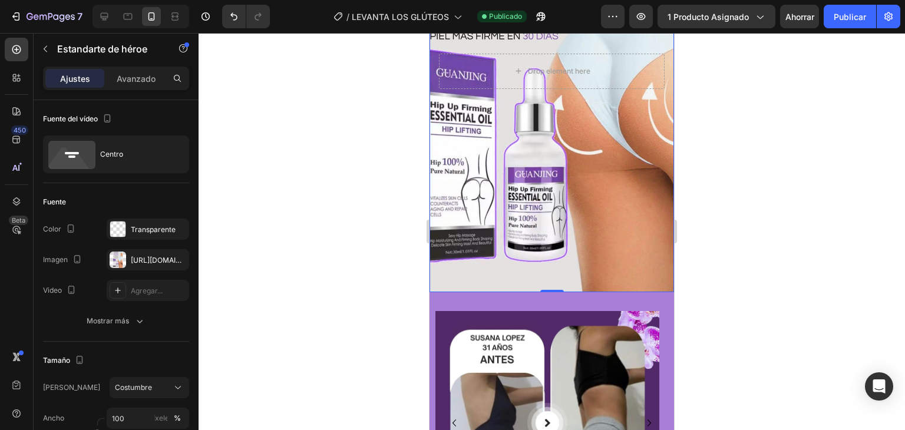
scroll to position [3343, 0]
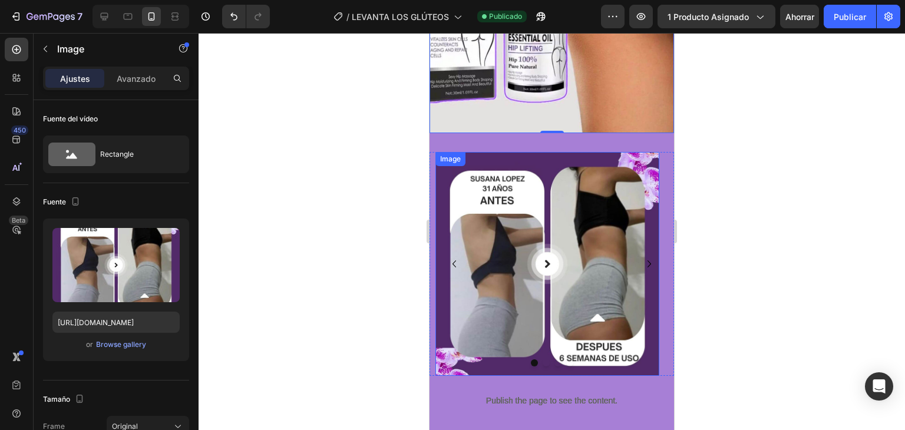
click at [490, 214] on img at bounding box center [547, 264] width 224 height 224
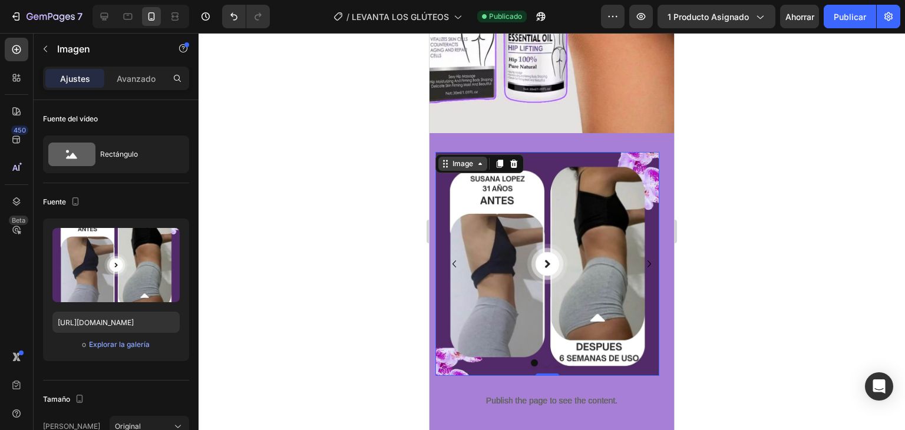
click at [468, 163] on div "Image" at bounding box center [462, 163] width 25 height 11
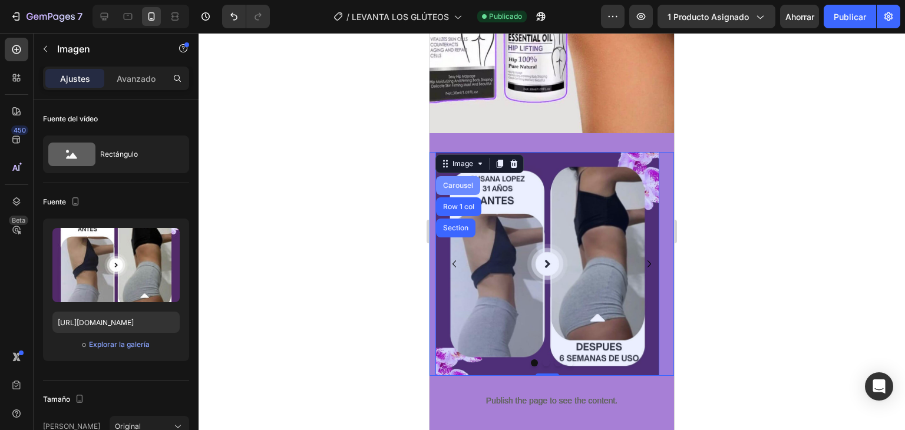
click at [466, 184] on div "Carousel" at bounding box center [458, 185] width 35 height 7
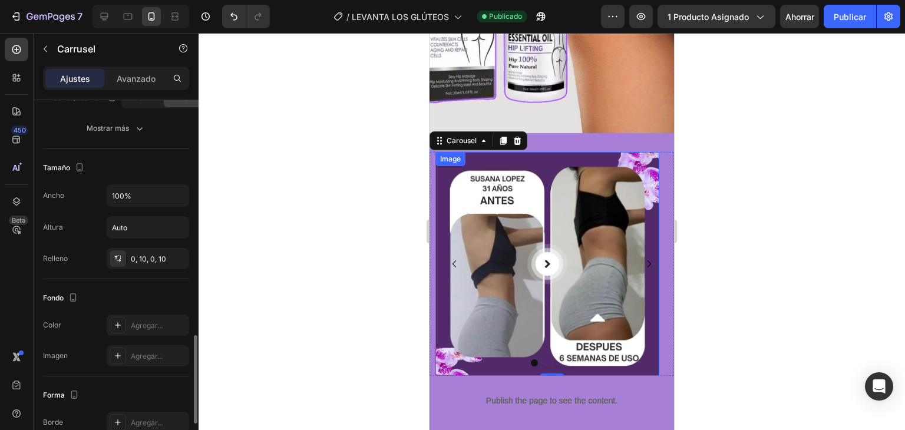
scroll to position [965, 0]
click at [163, 263] on div "0, 10, 0, 10" at bounding box center [148, 259] width 82 height 21
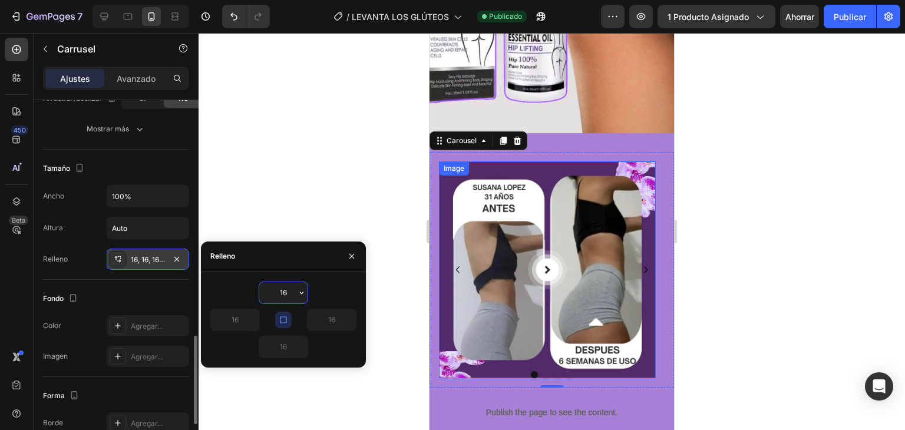
click at [163, 263] on div "16, 16, 16, 16" at bounding box center [148, 259] width 82 height 21
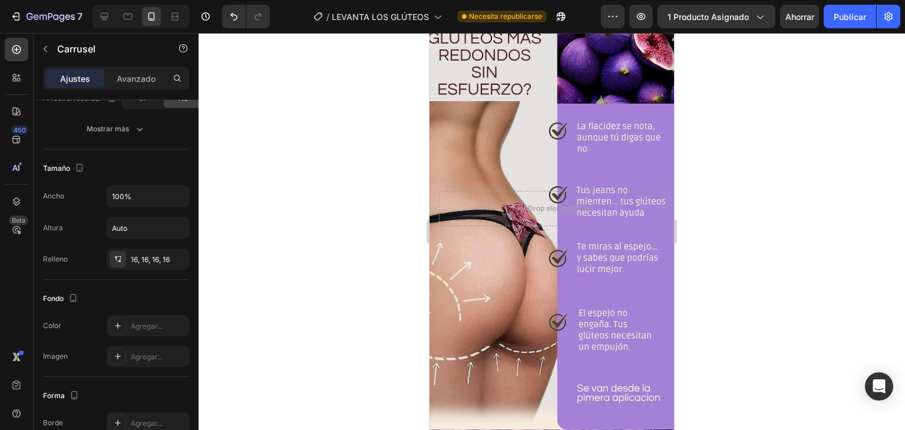
scroll to position [3626, 0]
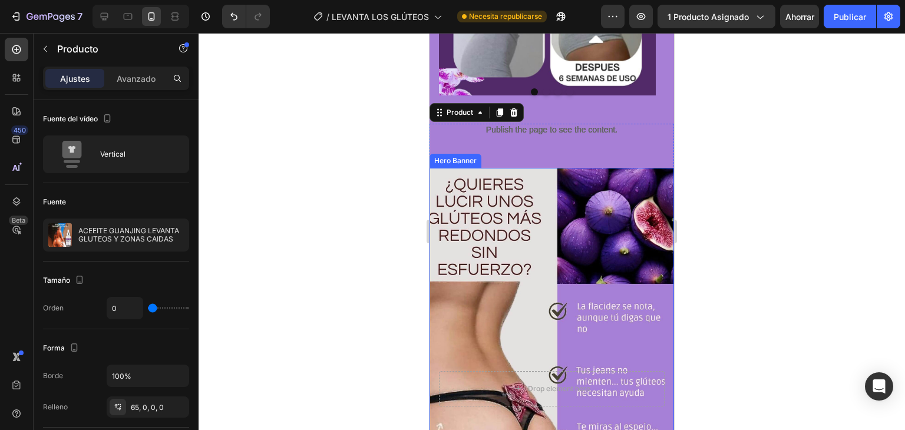
click at [638, 249] on div "Background Image" at bounding box center [552, 389] width 245 height 442
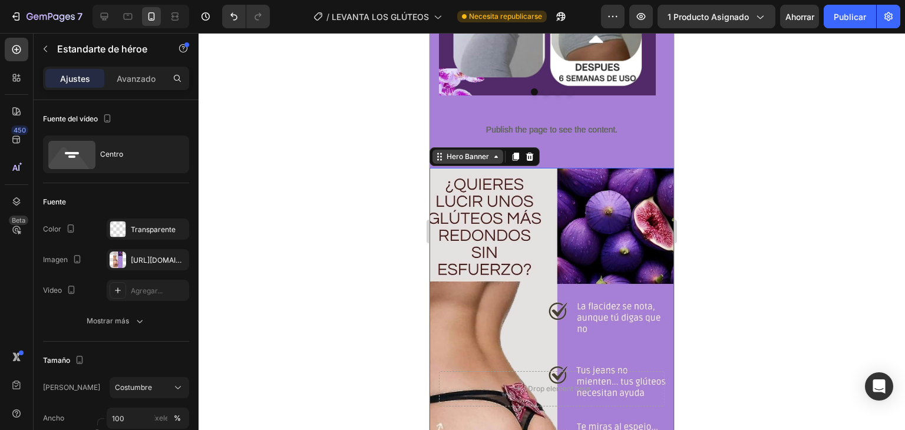
click at [488, 162] on div "Hero Banner" at bounding box center [467, 157] width 71 height 14
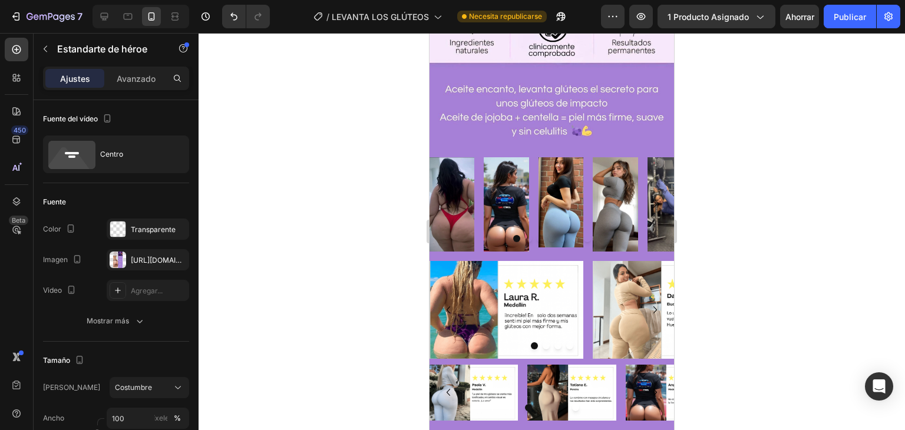
scroll to position [1867, 0]
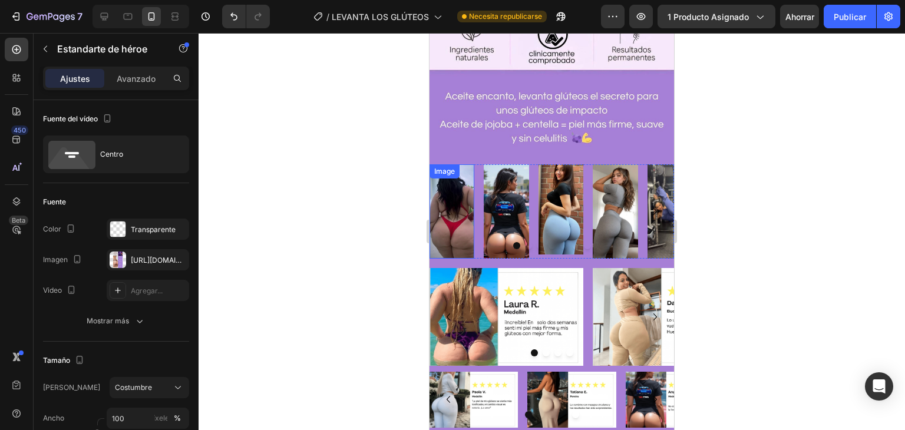
click at [460, 189] on img at bounding box center [452, 211] width 45 height 94
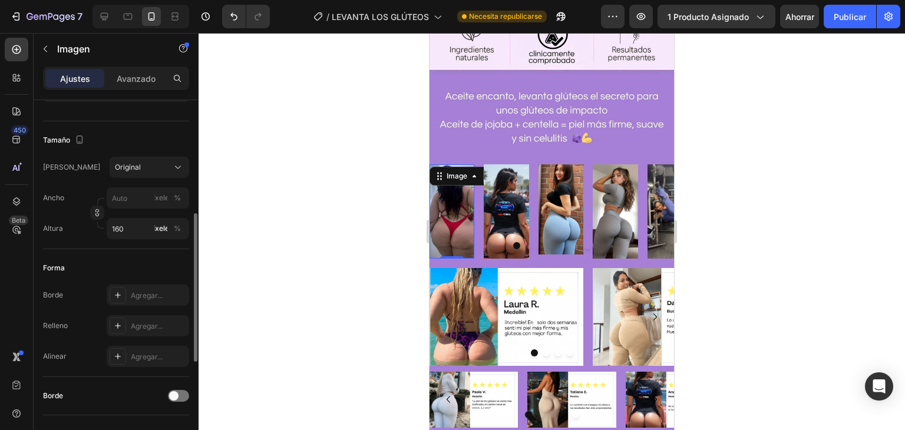
scroll to position [265, 0]
